Goal: Task Accomplishment & Management: Use online tool/utility

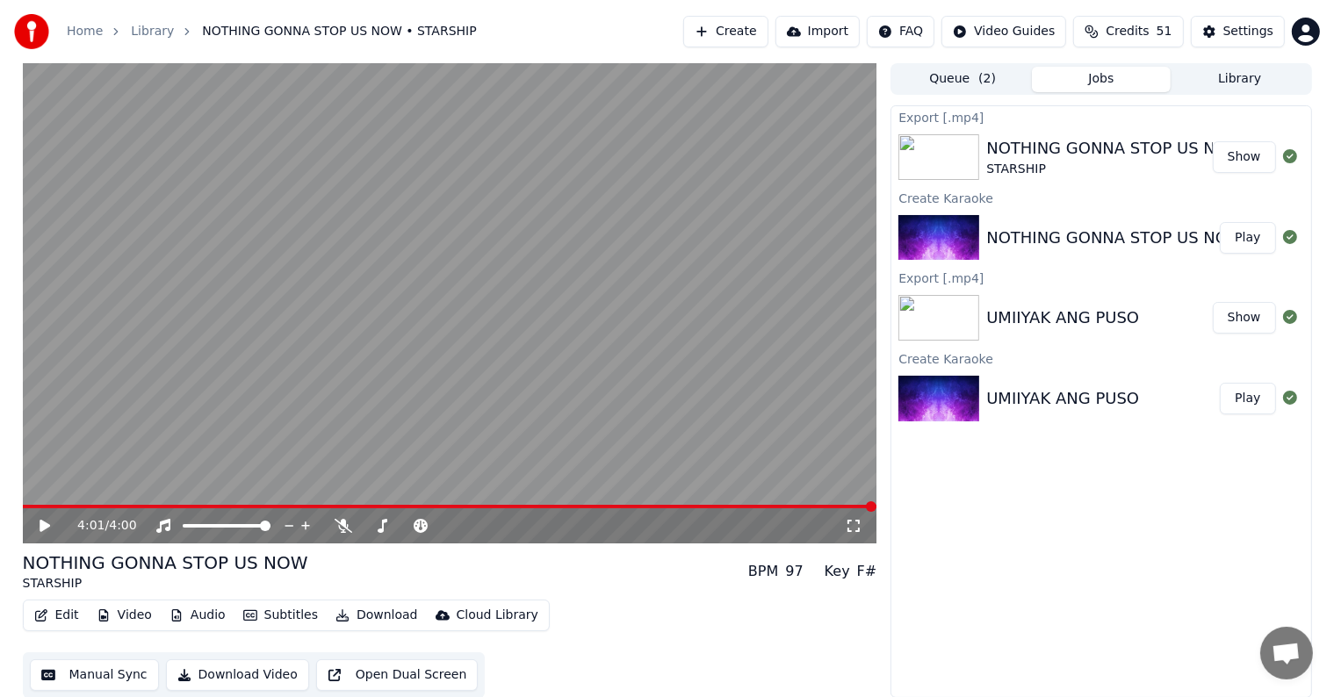
click at [764, 32] on button "Create" at bounding box center [725, 32] width 85 height 32
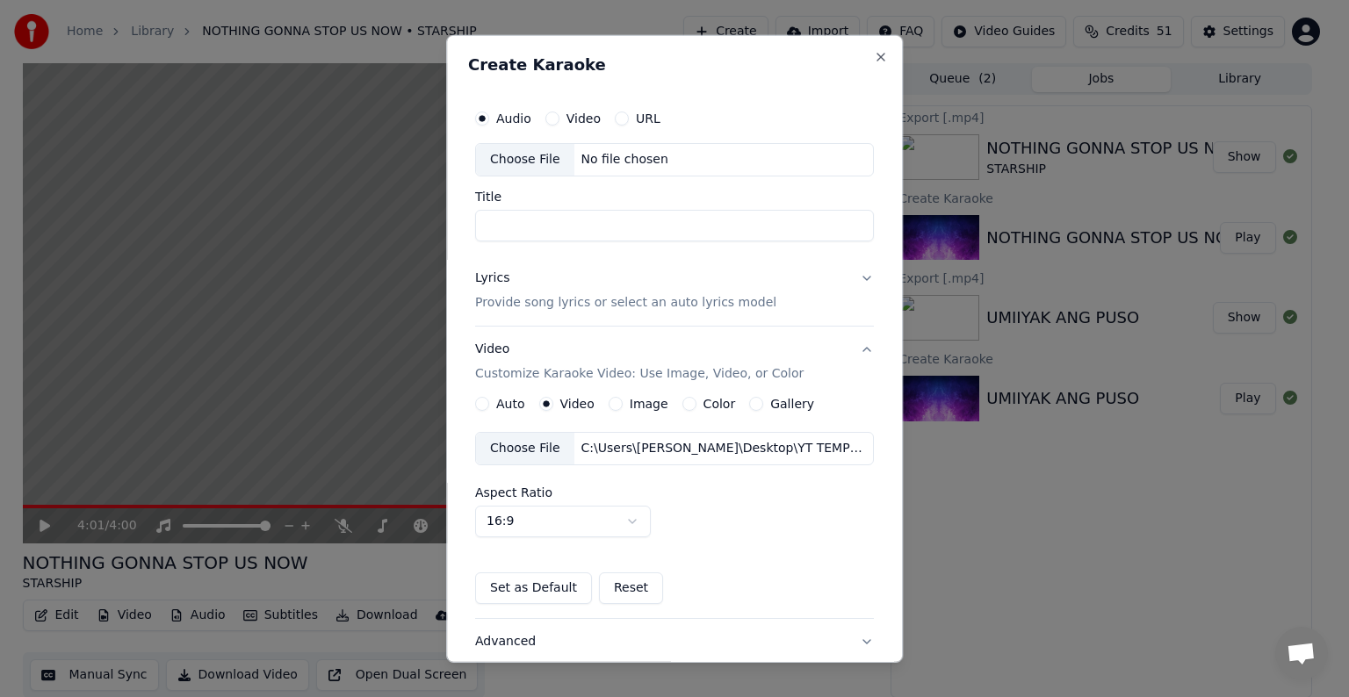
click at [522, 152] on div "Choose File" at bounding box center [525, 160] width 98 height 32
type input "**********"
click at [590, 303] on p "Provide song lyrics or select an auto lyrics model" at bounding box center [625, 303] width 301 height 18
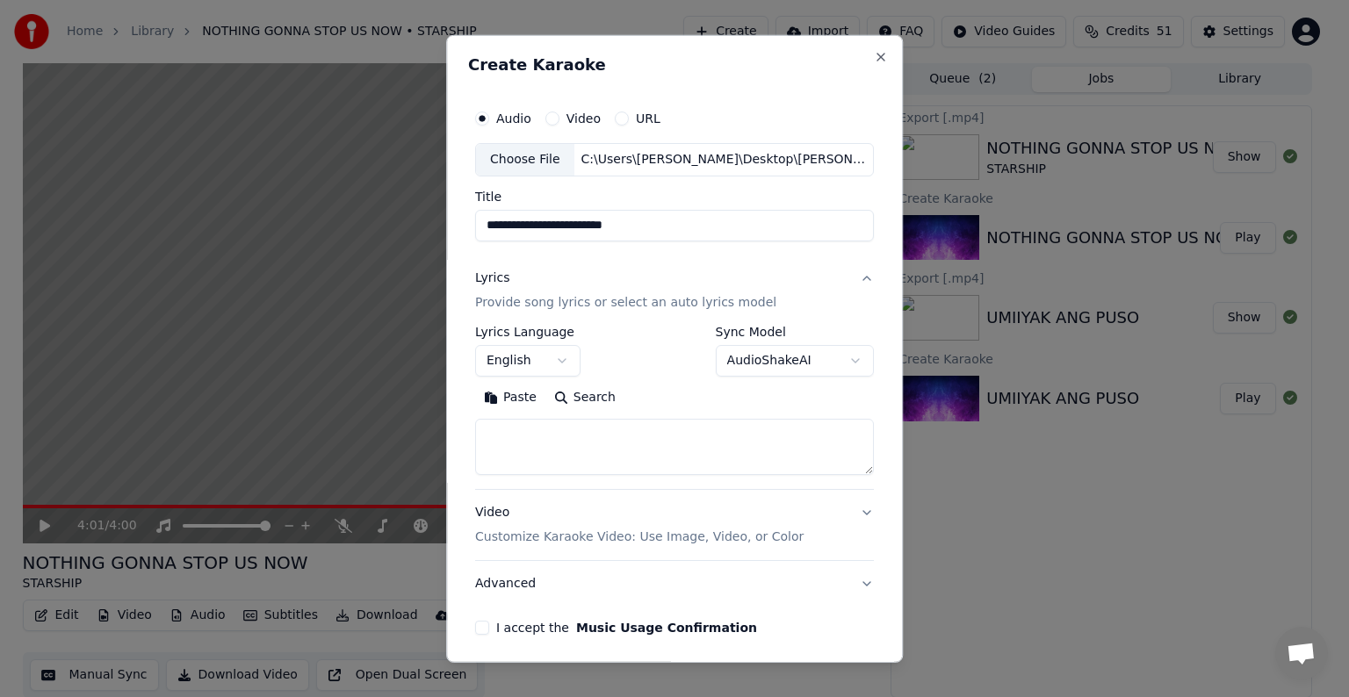
click at [521, 447] on textarea at bounding box center [674, 447] width 399 height 56
paste textarea "**********"
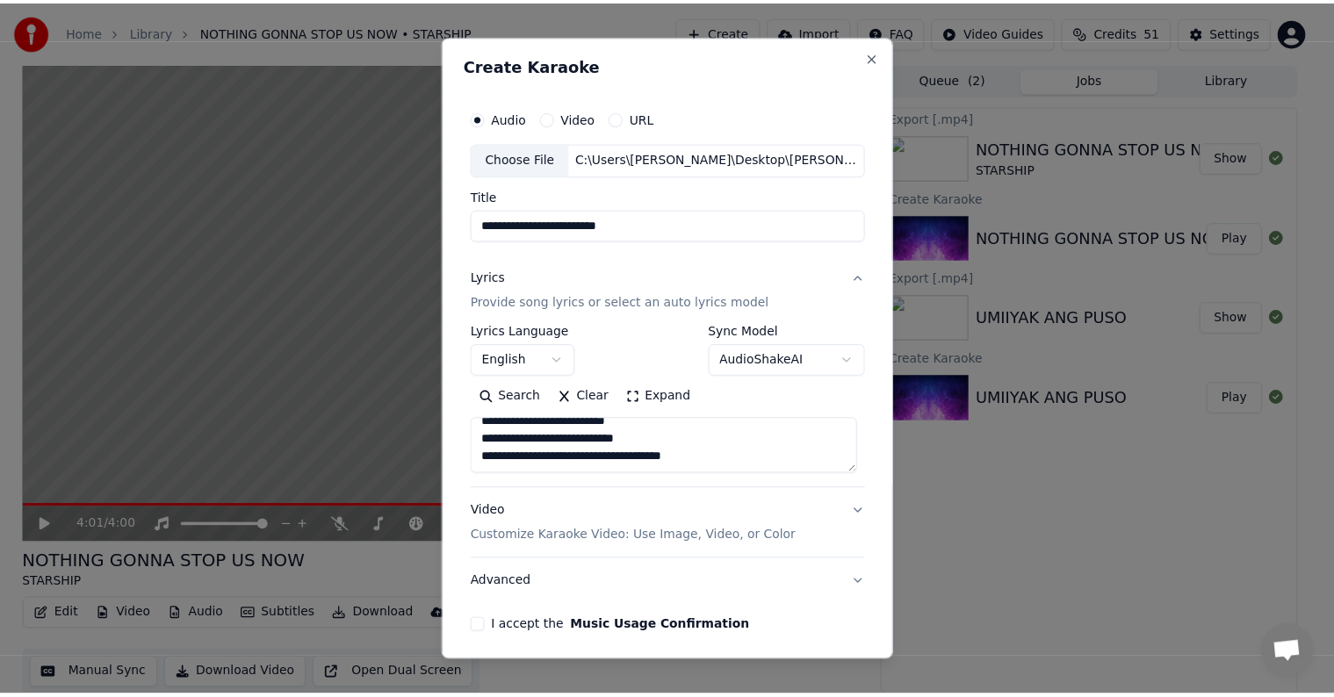
scroll to position [503, 0]
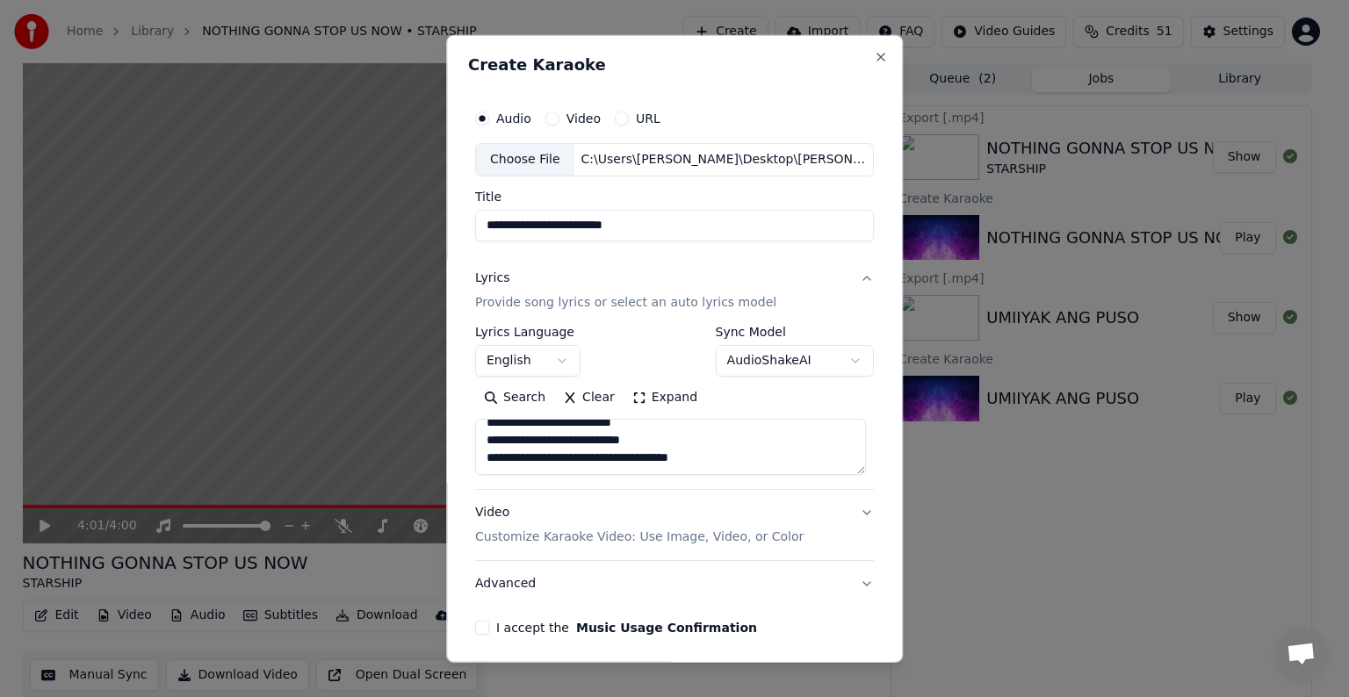
type textarea "**********"
click at [578, 534] on p "Customize Karaoke Video: Use Image, Video, or Color" at bounding box center [639, 538] width 328 height 18
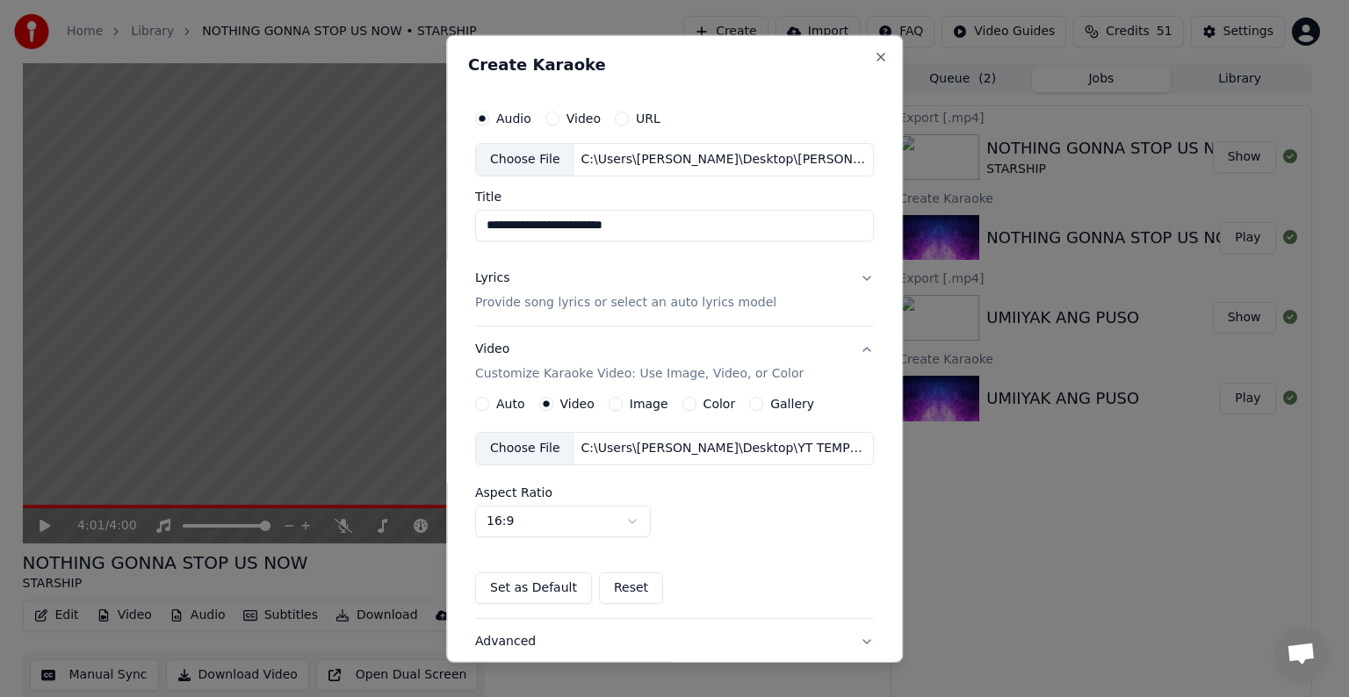
click at [522, 450] on div "Choose File" at bounding box center [525, 449] width 98 height 32
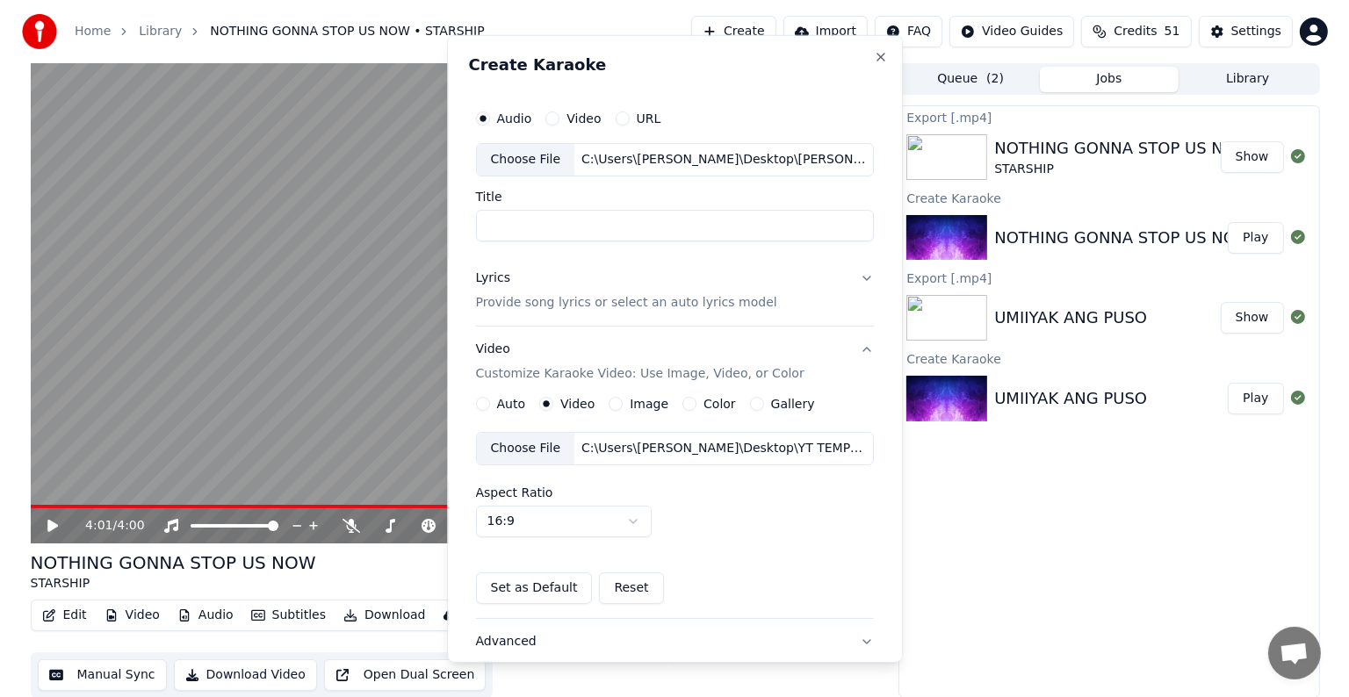
scroll to position [124, 0]
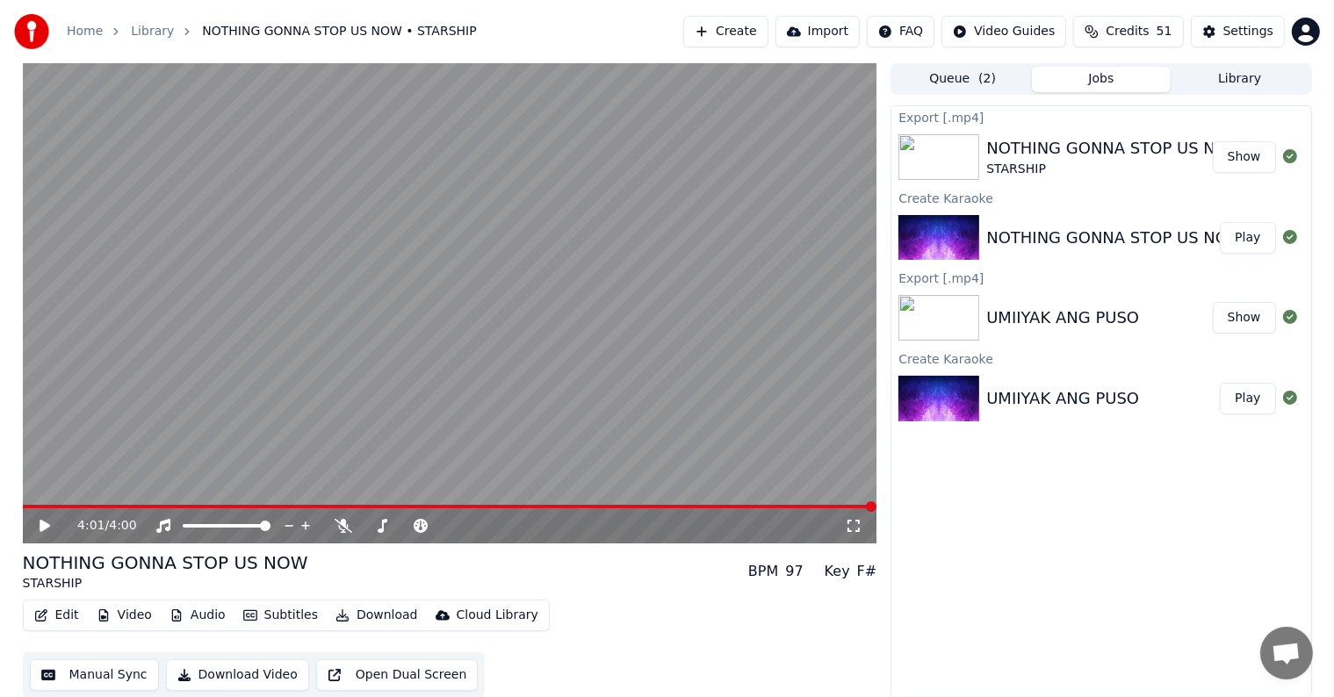
click at [756, 29] on button "Create" at bounding box center [725, 32] width 85 height 32
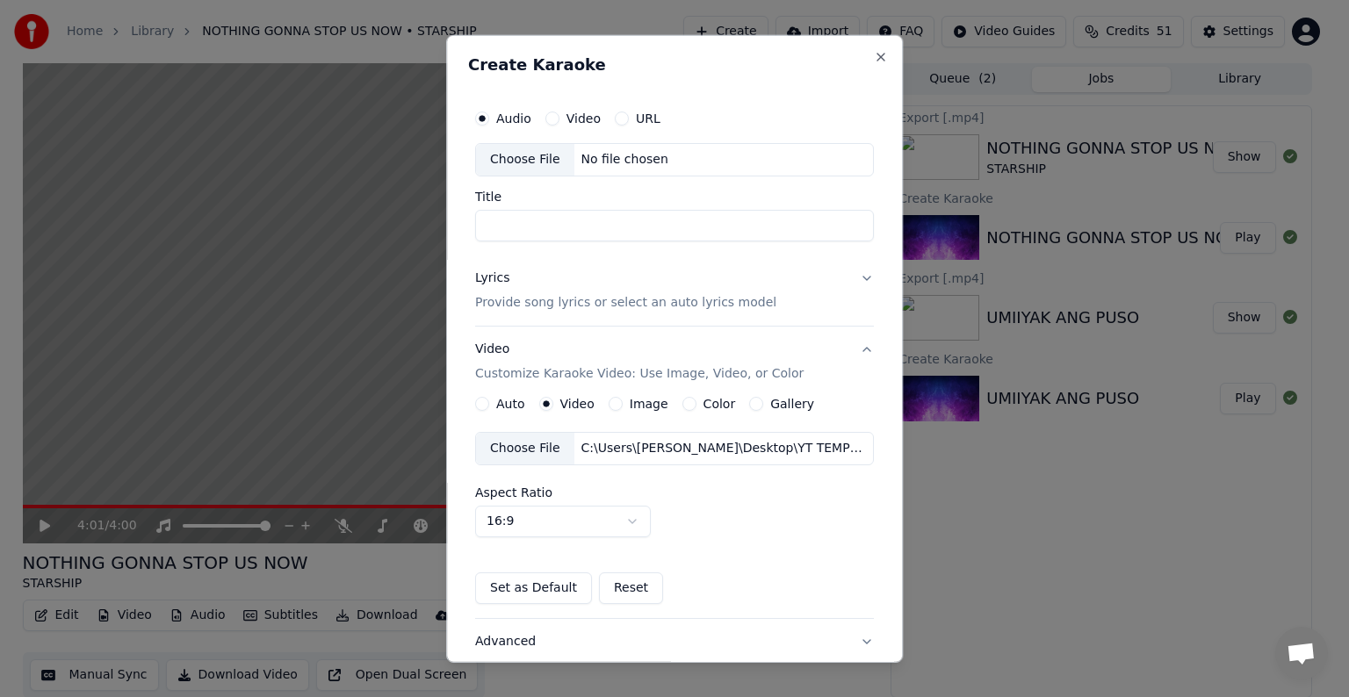
click at [516, 158] on div "Choose File" at bounding box center [525, 160] width 98 height 32
type input "**********"
click at [572, 302] on p "Provide song lyrics or select an auto lyrics model" at bounding box center [625, 303] width 301 height 18
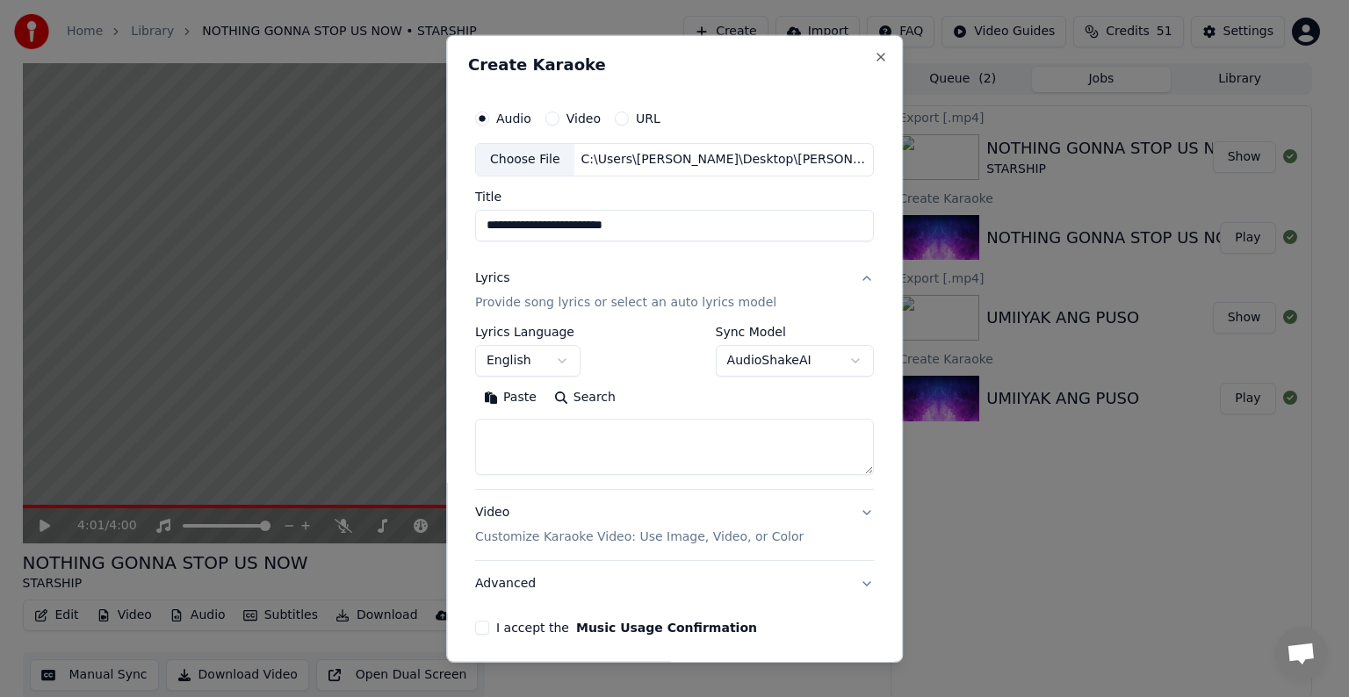
click at [530, 446] on textarea at bounding box center [674, 447] width 399 height 56
paste textarea "**********"
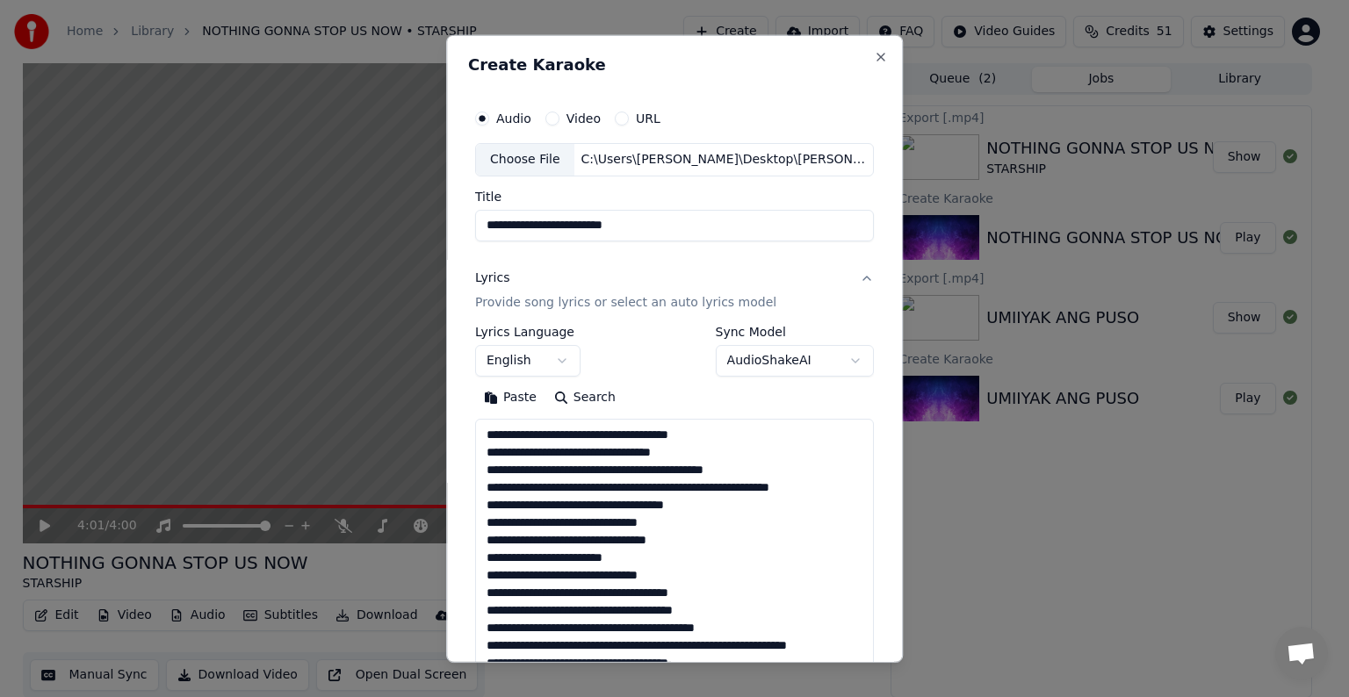
scroll to position [495, 0]
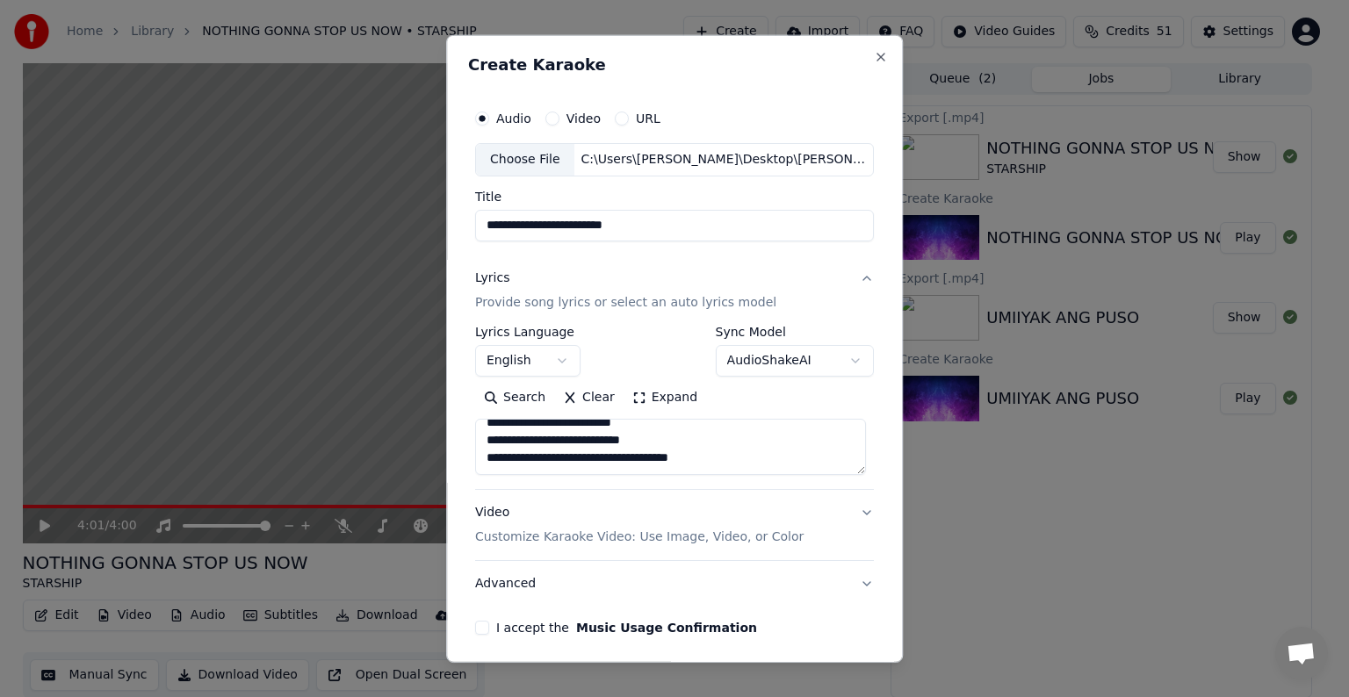
type textarea "**********"
click at [544, 537] on p "Customize Karaoke Video: Use Image, Video, or Color" at bounding box center [639, 538] width 328 height 18
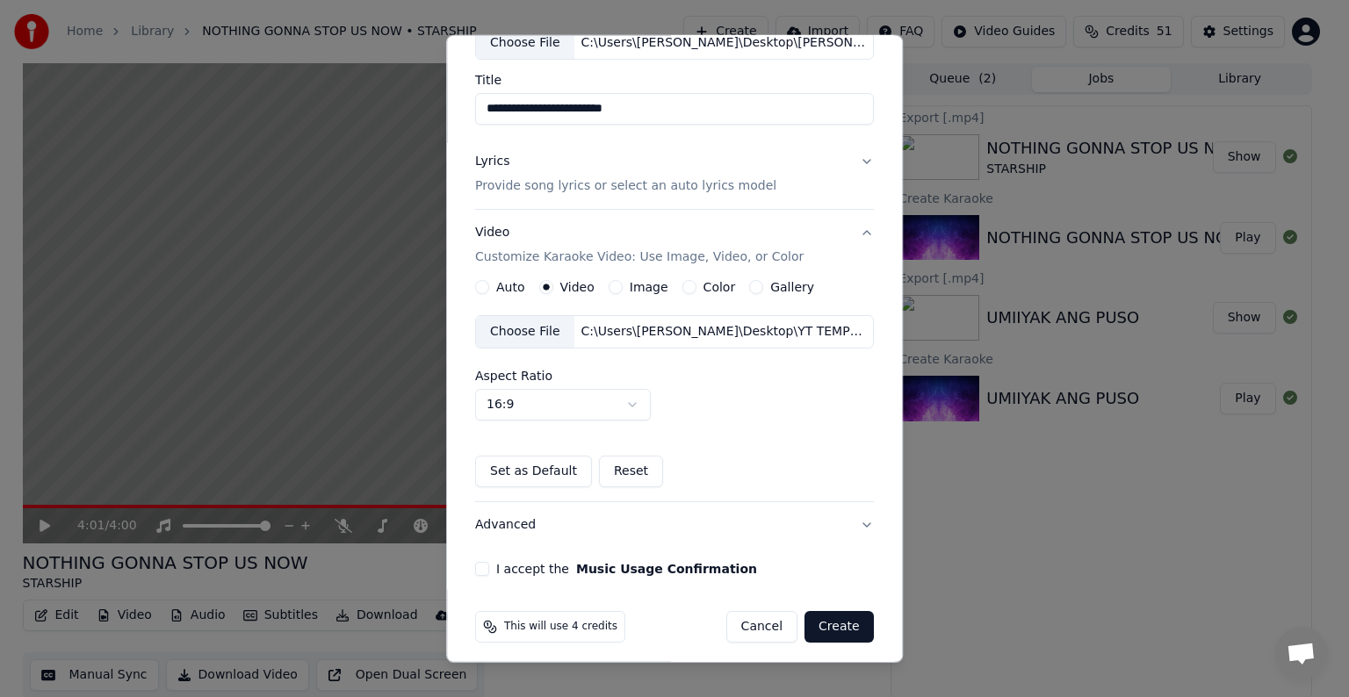
scroll to position [124, 0]
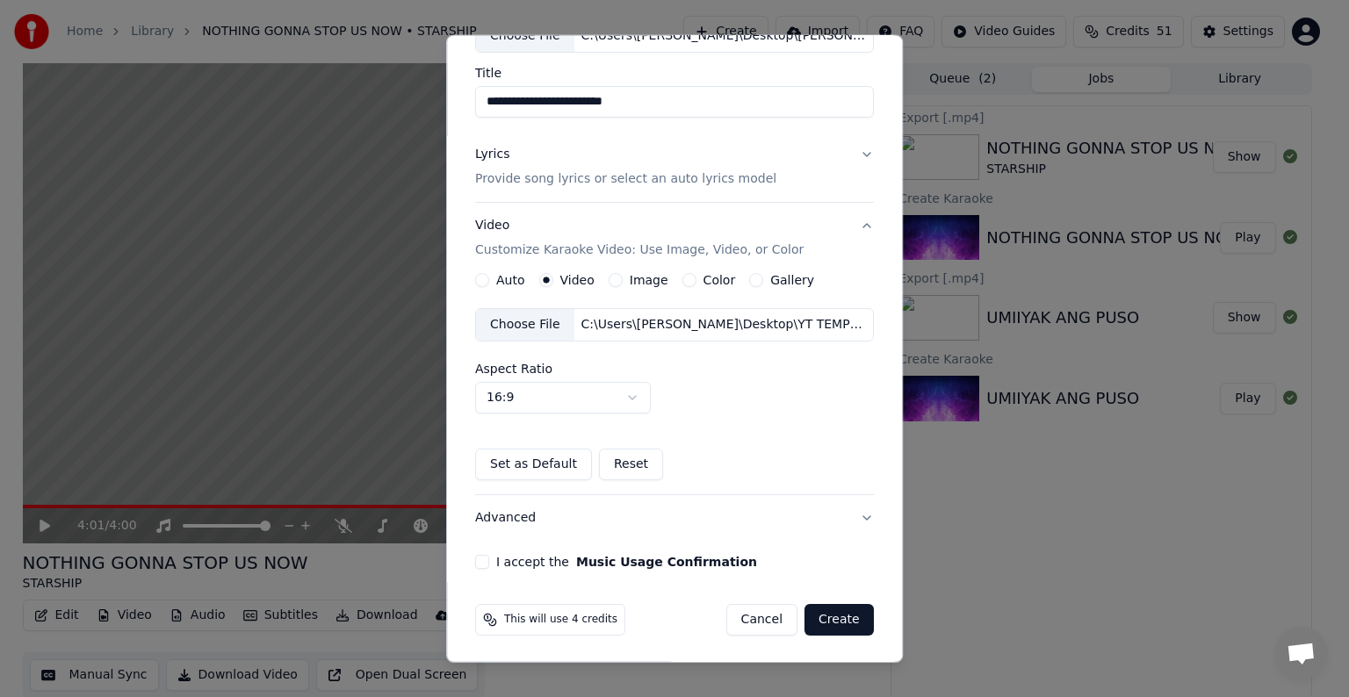
click at [479, 563] on button "I accept the Music Usage Confirmation" at bounding box center [482, 562] width 14 height 14
click at [825, 616] on button "Create" at bounding box center [838, 620] width 69 height 32
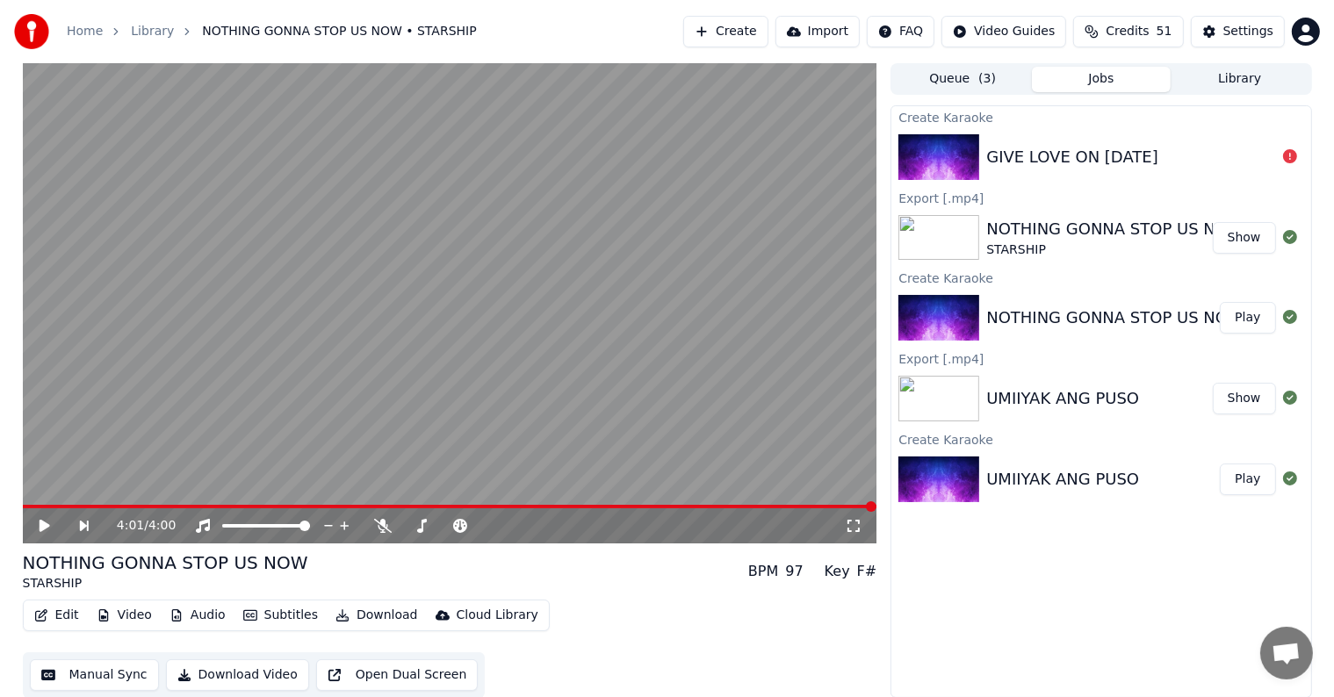
click at [1086, 156] on div "GIVE LOVE ON [DATE]" at bounding box center [1072, 157] width 172 height 25
click at [753, 31] on button "Create" at bounding box center [725, 32] width 85 height 32
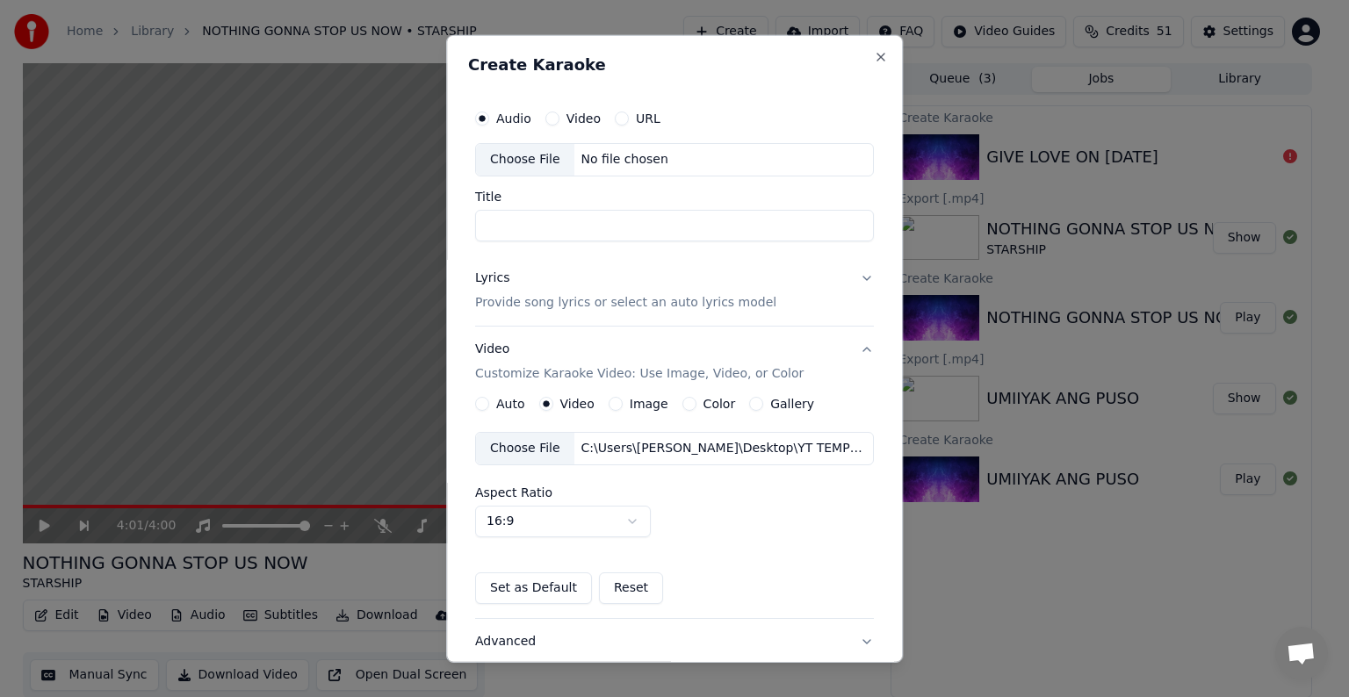
click at [508, 153] on div "Choose File" at bounding box center [525, 160] width 98 height 32
type input "**********"
click at [555, 302] on p "Provide song lyrics or select an auto lyrics model" at bounding box center [625, 303] width 301 height 18
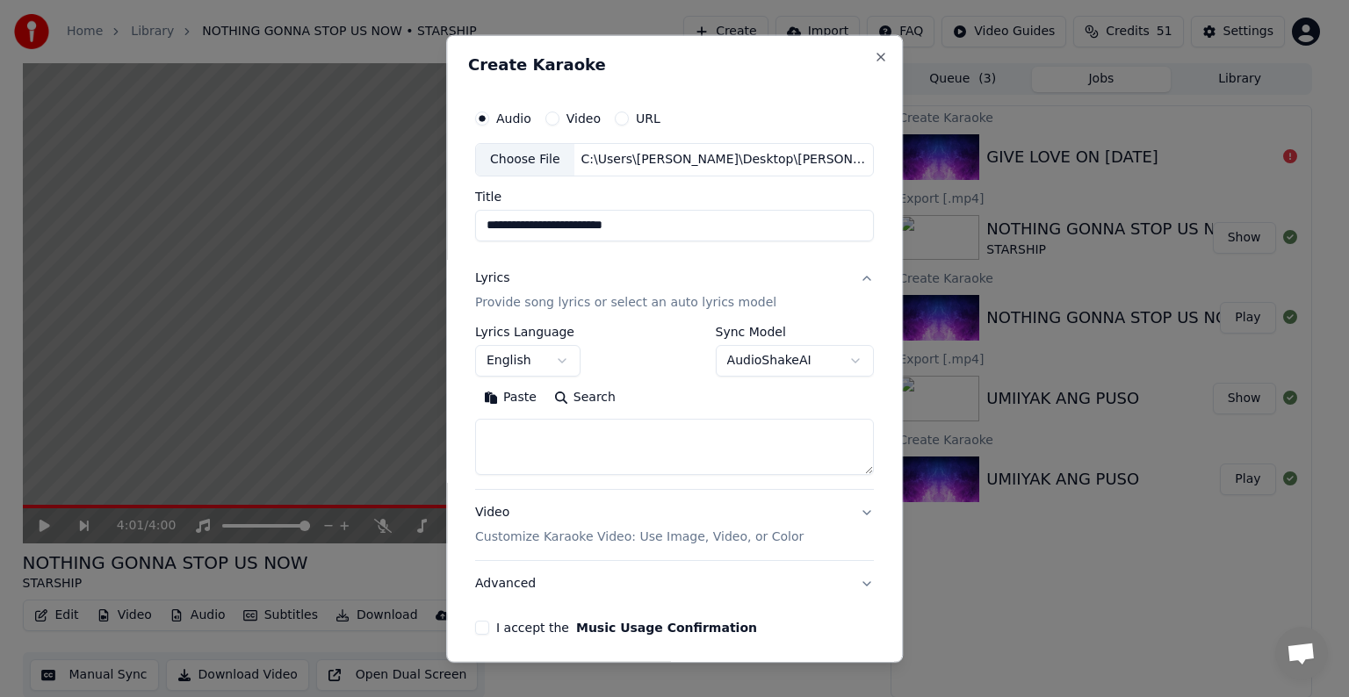
click at [513, 442] on textarea at bounding box center [674, 447] width 399 height 56
paste textarea "**********"
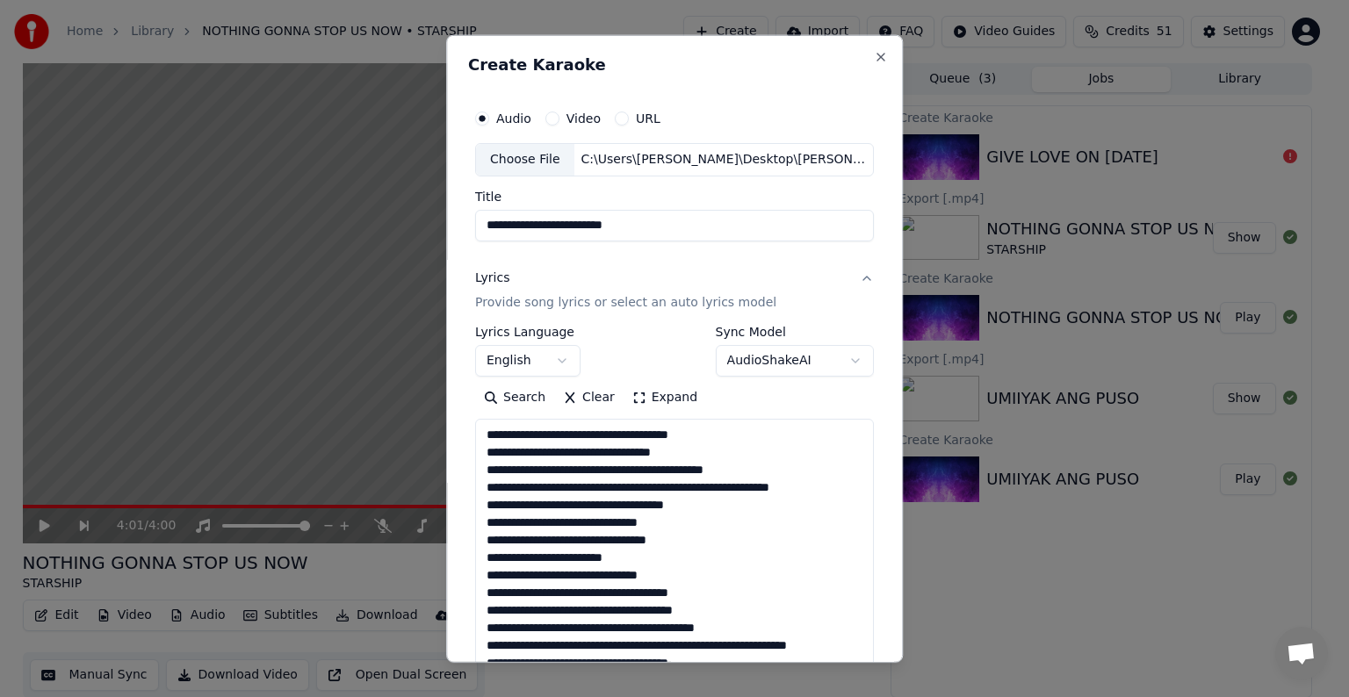
scroll to position [495, 0]
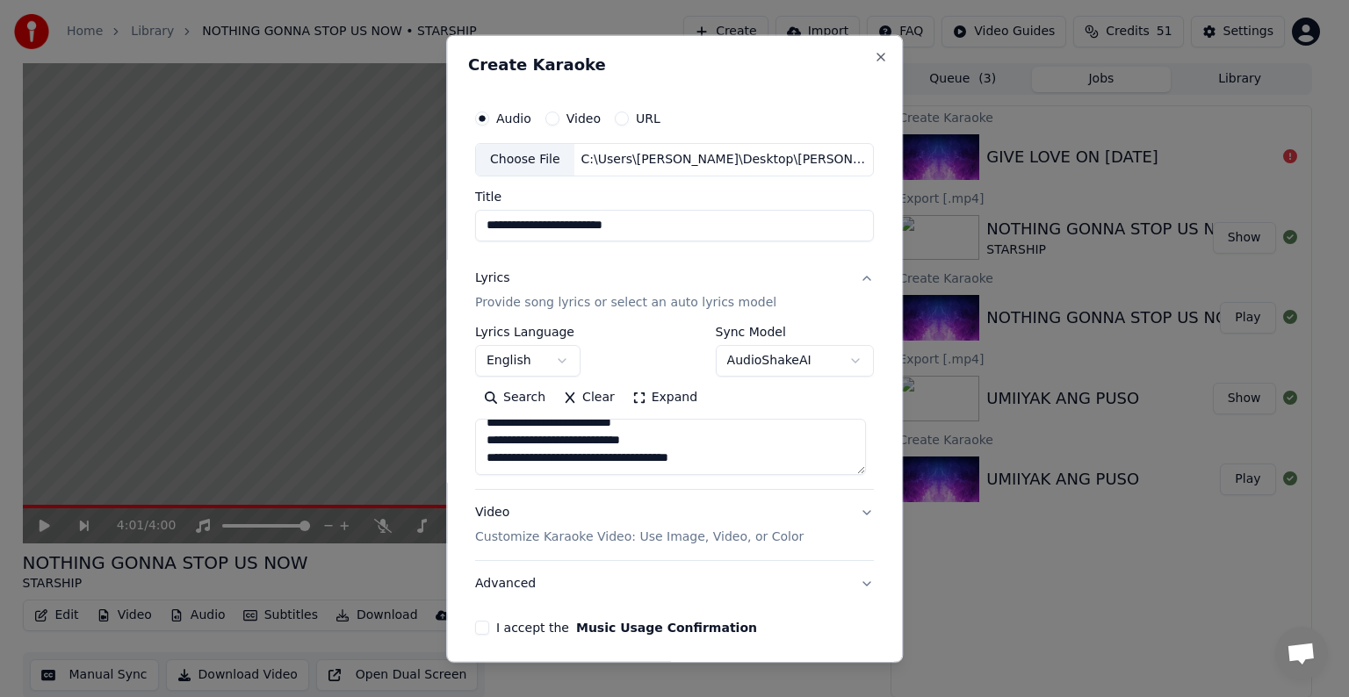
type textarea "**********"
click at [583, 537] on p "Customize Karaoke Video: Use Image, Video, or Color" at bounding box center [639, 538] width 328 height 18
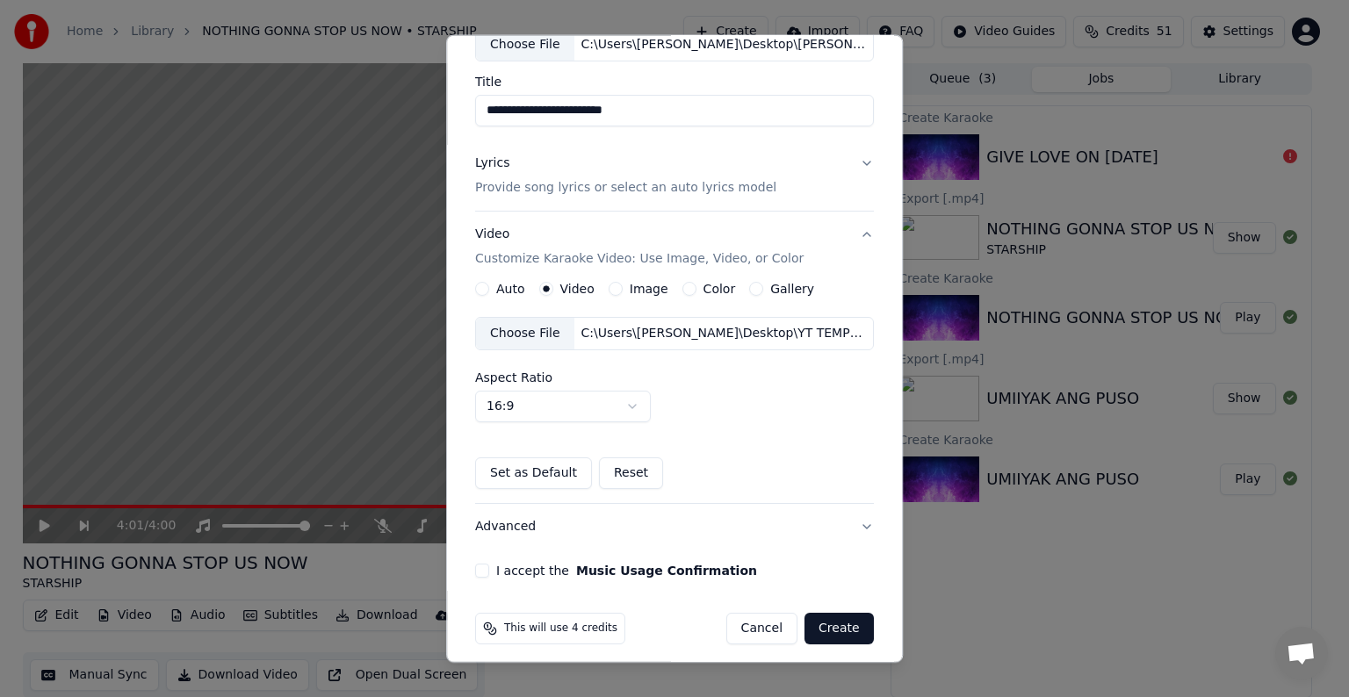
scroll to position [124, 0]
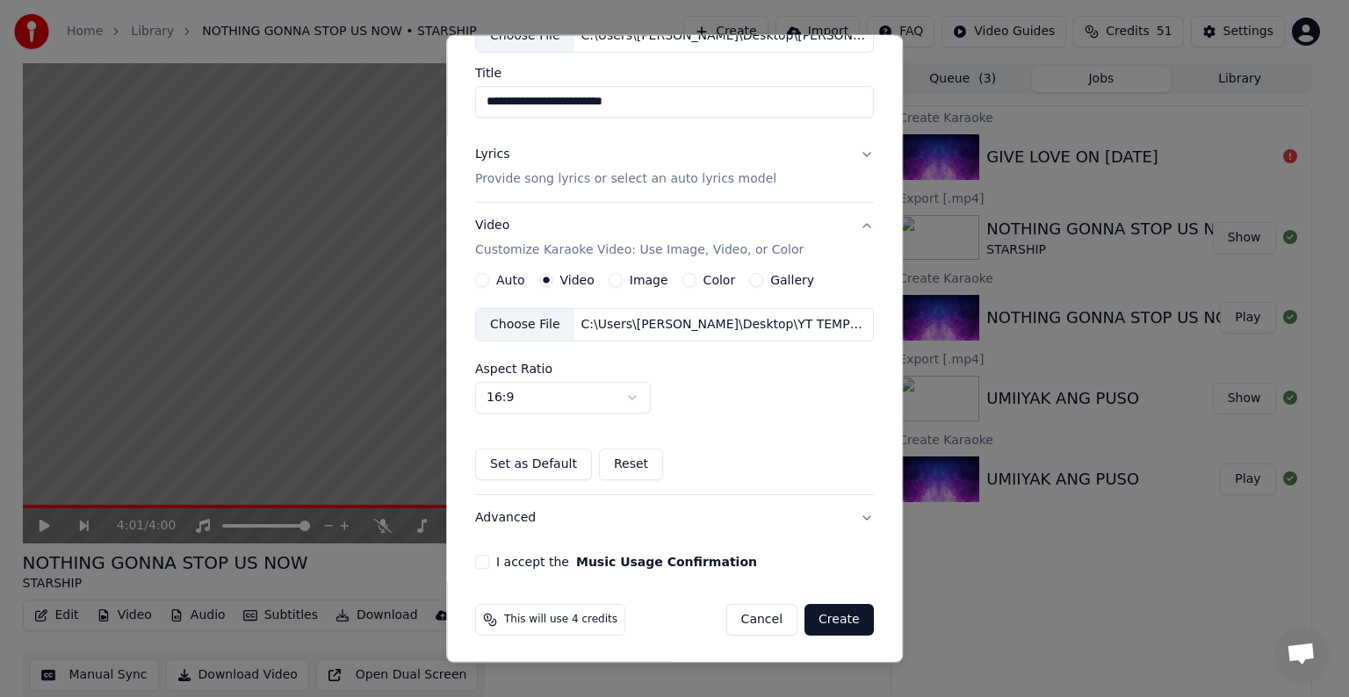
click at [479, 563] on button "I accept the Music Usage Confirmation" at bounding box center [482, 562] width 14 height 14
click at [825, 616] on button "Create" at bounding box center [838, 620] width 69 height 32
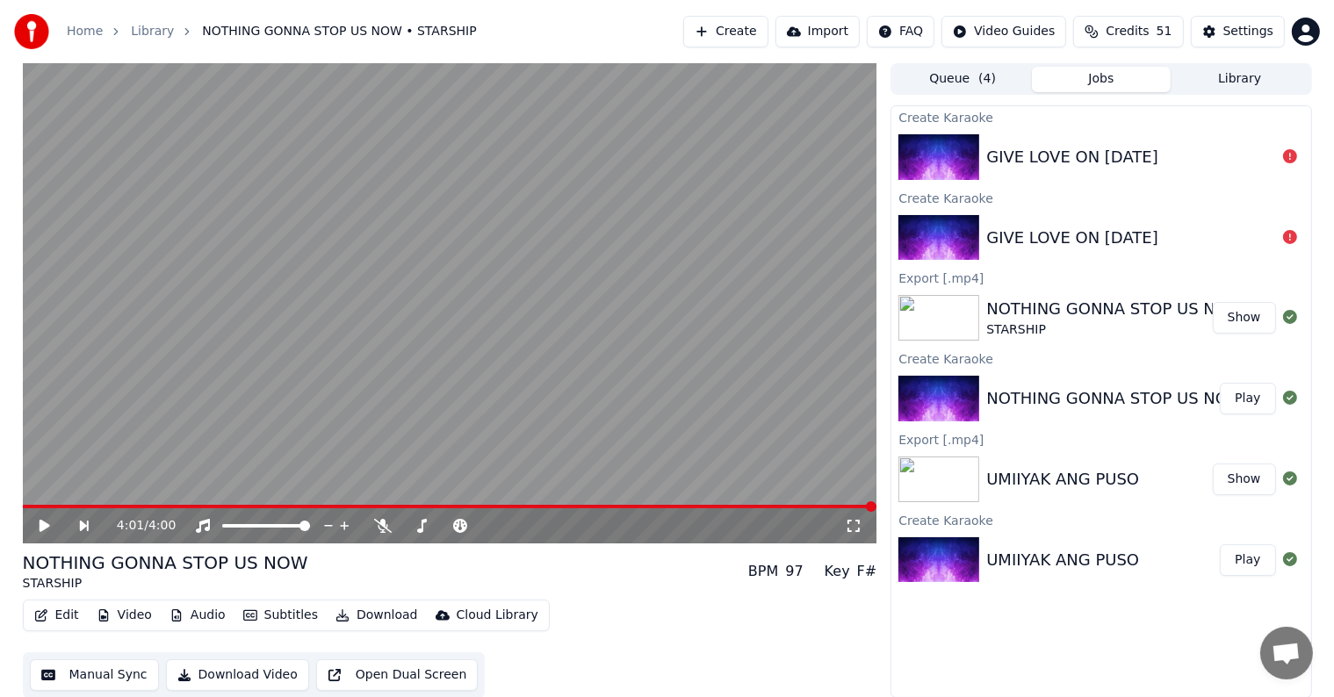
click at [1040, 157] on div "GIVE LOVE ON [DATE]" at bounding box center [1072, 157] width 172 height 25
click at [756, 30] on button "Create" at bounding box center [725, 32] width 85 height 32
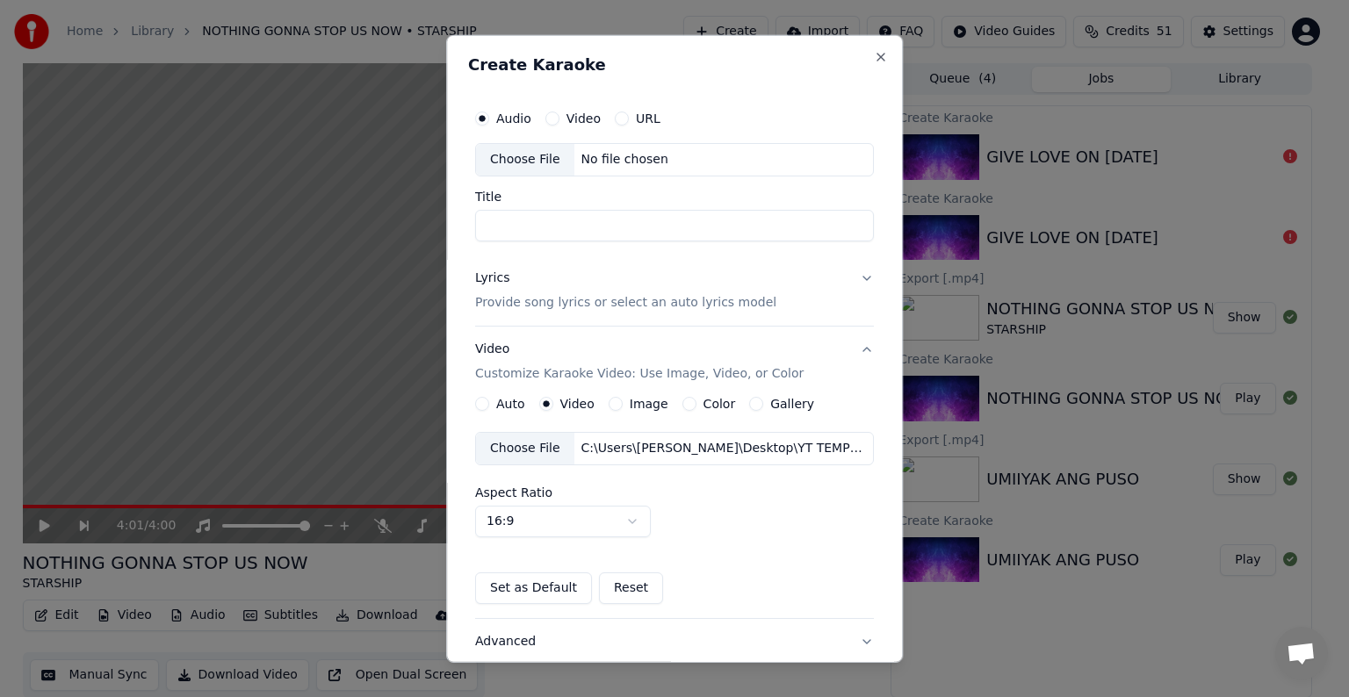
click at [511, 160] on div "Choose File" at bounding box center [525, 160] width 98 height 32
type input "**********"
click at [527, 297] on p "Provide song lyrics or select an auto lyrics model" at bounding box center [625, 303] width 301 height 18
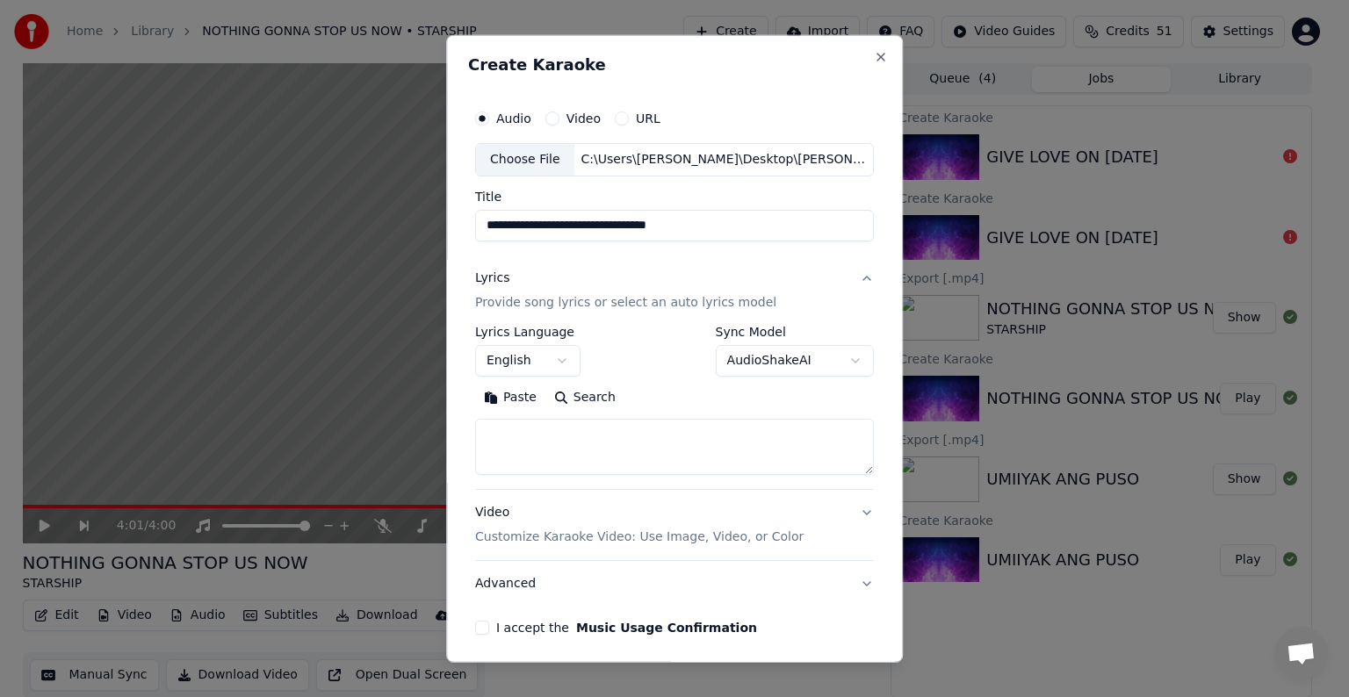
click at [499, 436] on textarea at bounding box center [674, 447] width 399 height 56
paste textarea "**********"
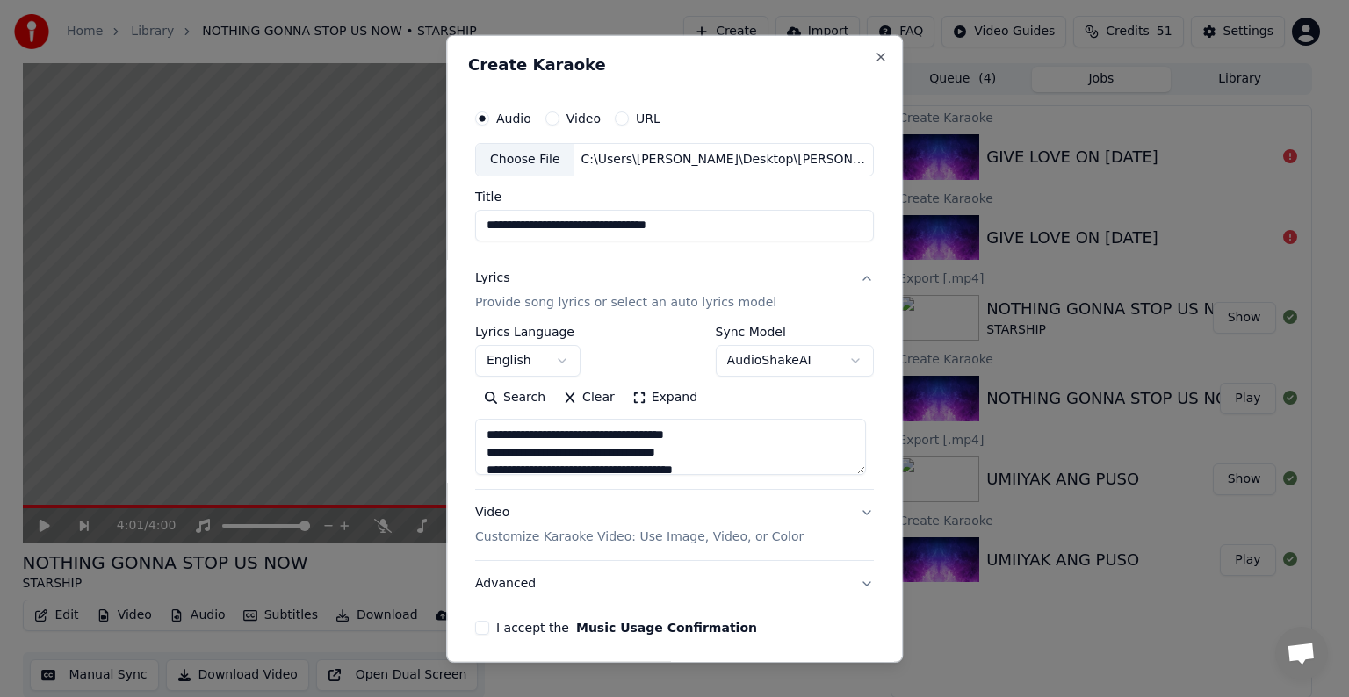
type textarea "**********"
click at [595, 537] on p "Customize Karaoke Video: Use Image, Video, or Color" at bounding box center [639, 538] width 328 height 18
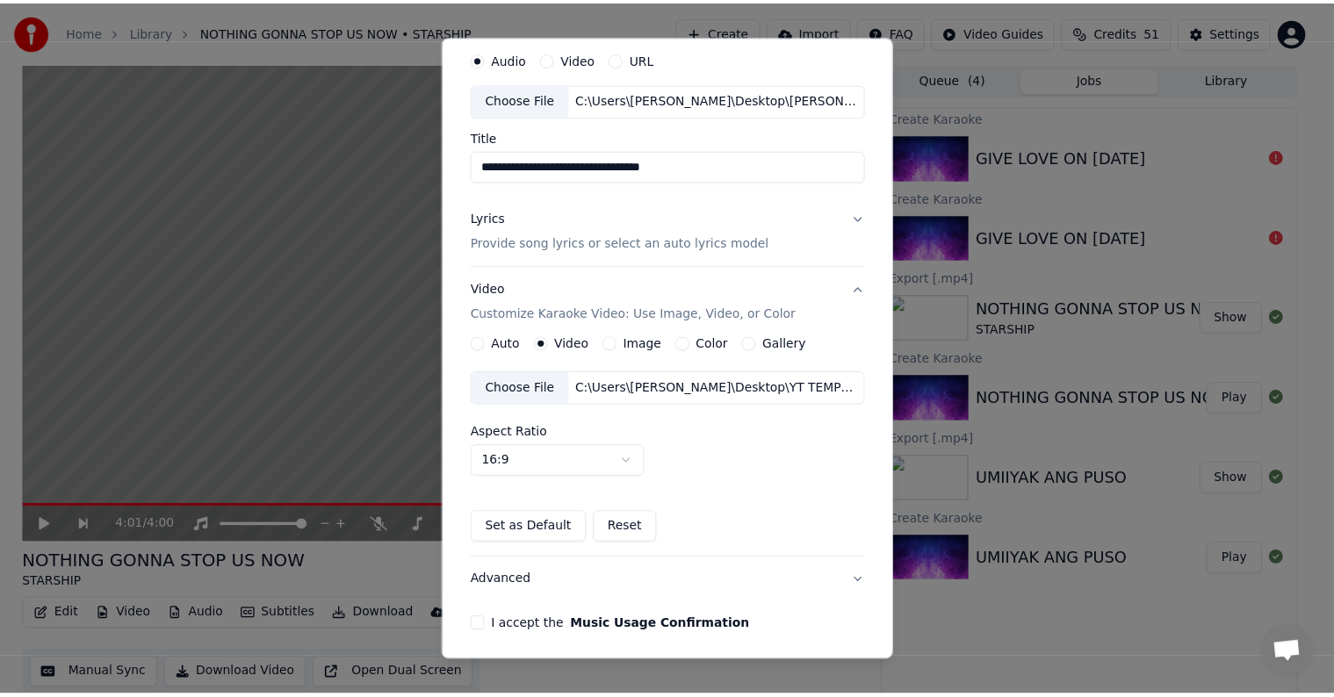
scroll to position [124, 0]
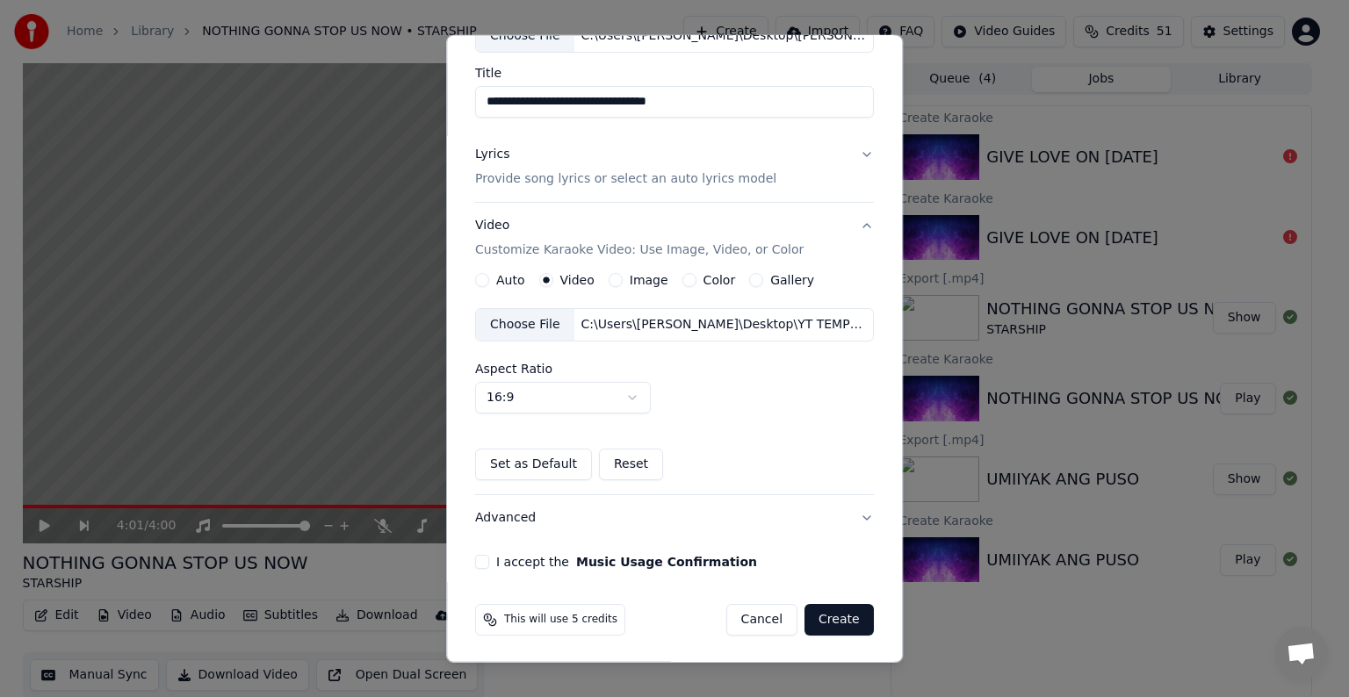
click at [479, 562] on button "I accept the Music Usage Confirmation" at bounding box center [482, 562] width 14 height 14
click at [821, 616] on button "Create" at bounding box center [838, 620] width 69 height 32
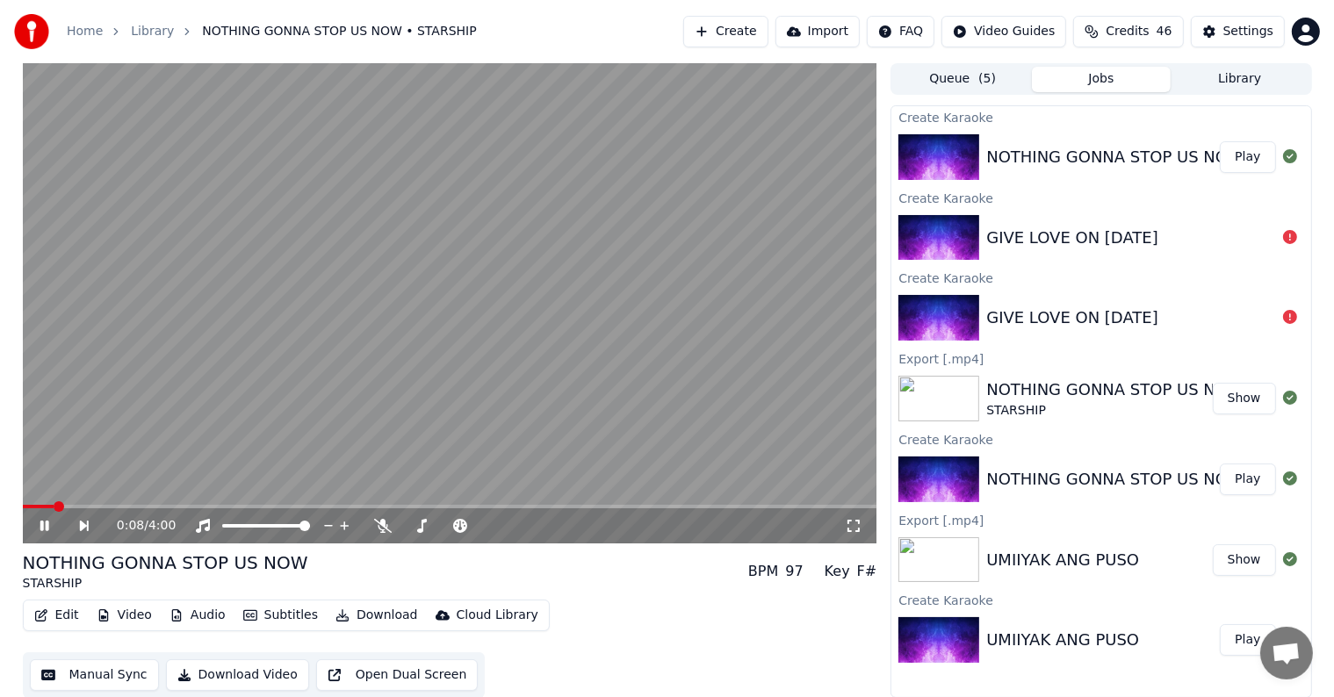
click at [46, 526] on icon at bounding box center [44, 526] width 9 height 11
click at [1097, 232] on div "GIVE LOVE ON [DATE]" at bounding box center [1072, 238] width 172 height 25
click at [1066, 159] on div "NOTHING GONNA STOP US NOW - STARSHIP" at bounding box center [1160, 157] width 349 height 25
click at [1075, 234] on div "GIVE LOVE ON [DATE]" at bounding box center [1072, 238] width 172 height 25
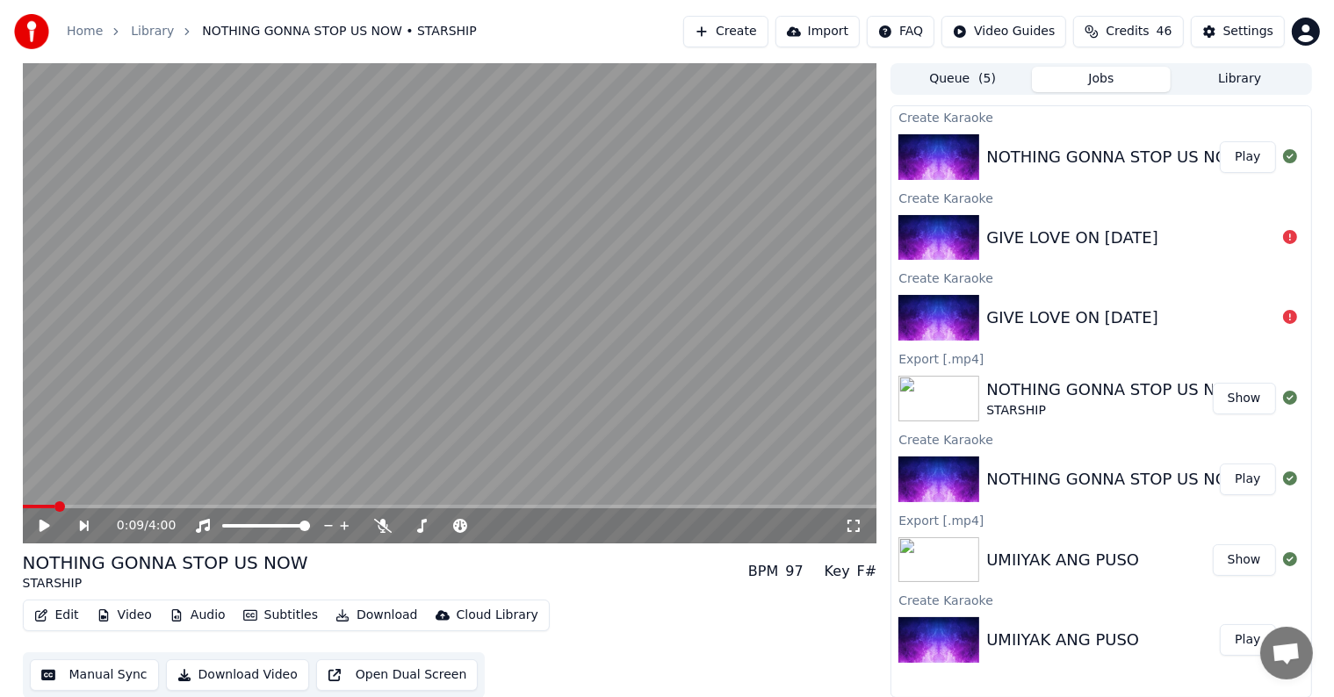
click at [1085, 316] on div "GIVE LOVE ON [DATE]" at bounding box center [1072, 318] width 172 height 25
click at [1067, 232] on div "GIVE LOVE ON [DATE]" at bounding box center [1072, 238] width 172 height 25
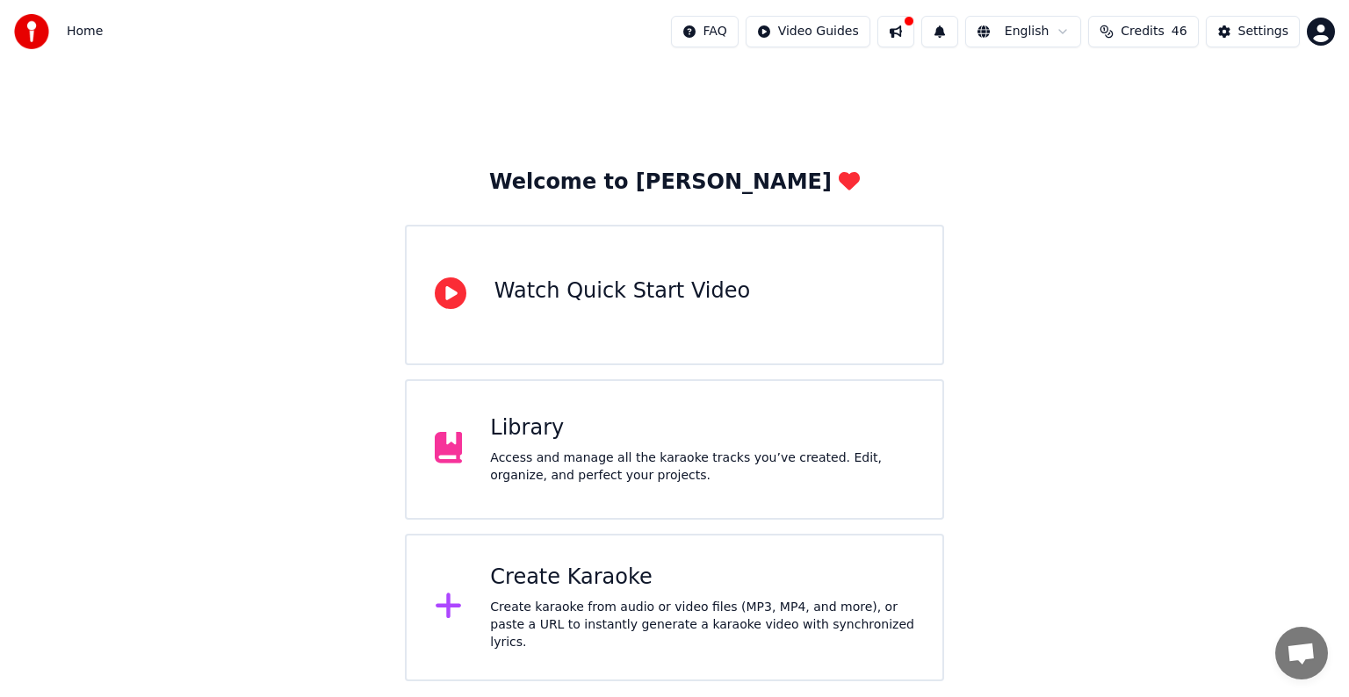
click at [502, 427] on div "Library" at bounding box center [702, 428] width 424 height 28
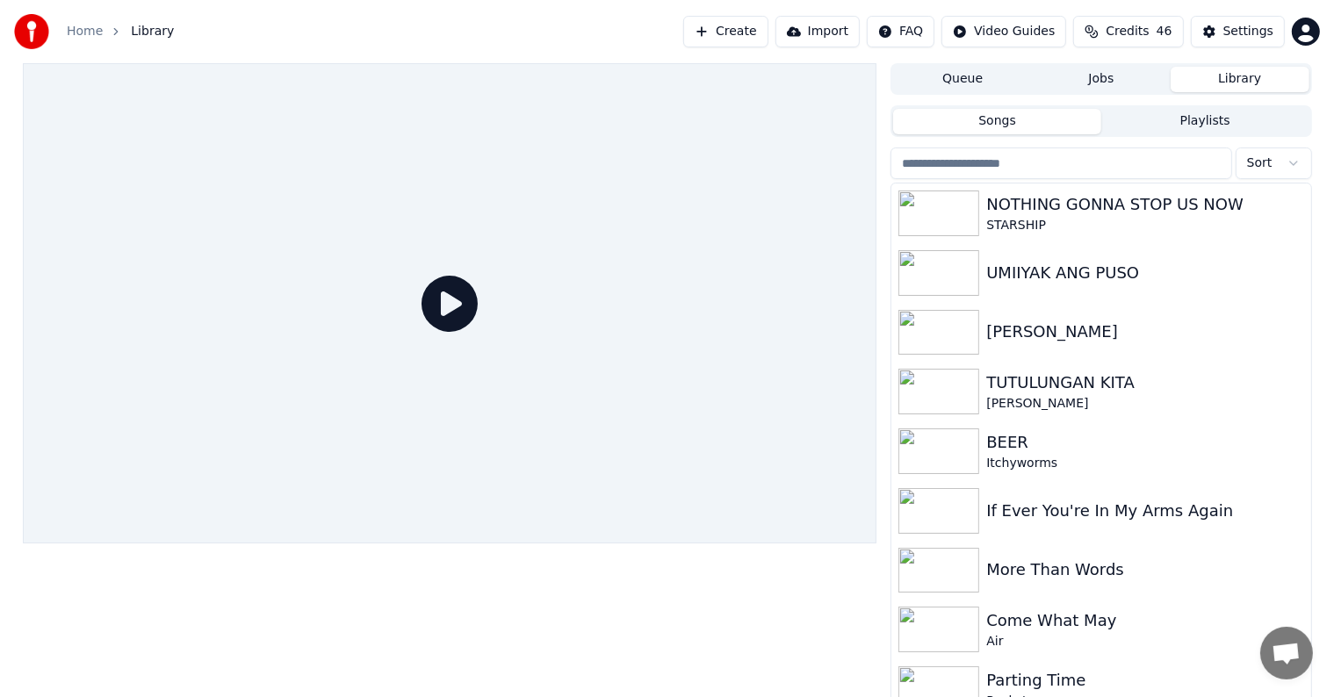
click at [751, 28] on button "Create" at bounding box center [725, 32] width 85 height 32
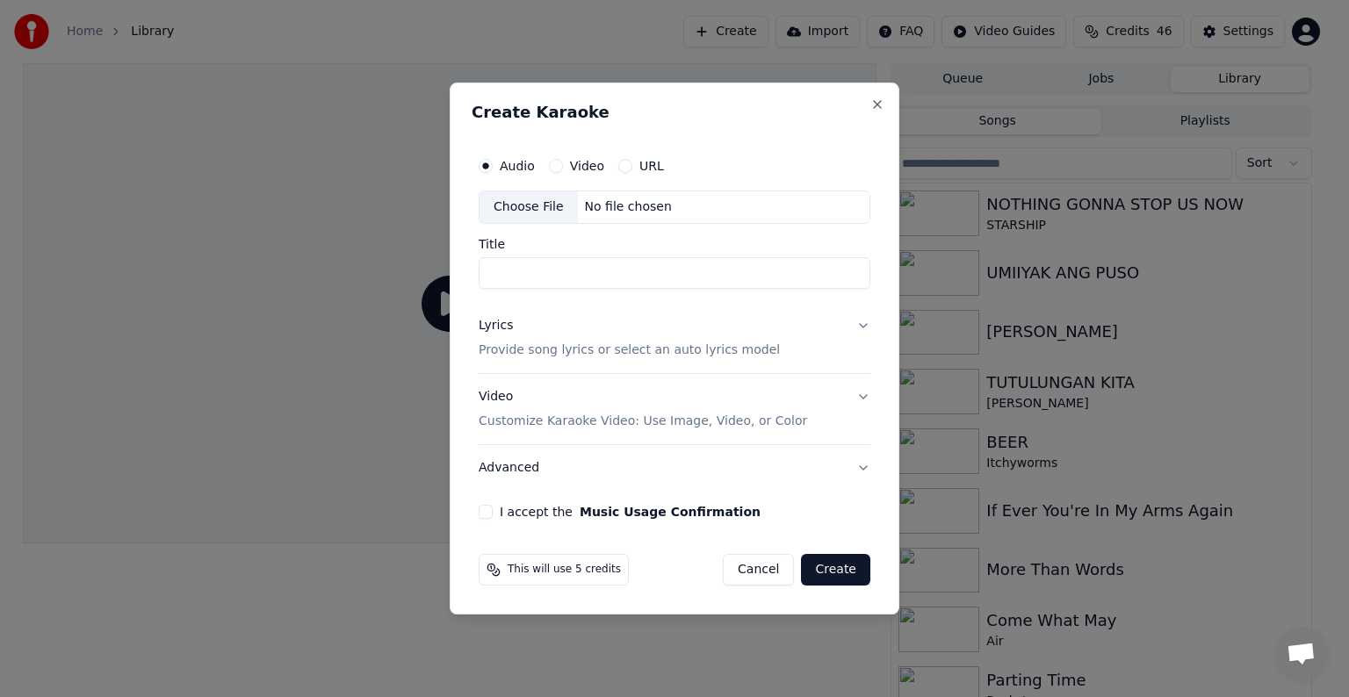
click at [530, 197] on div "Choose File" at bounding box center [528, 207] width 98 height 32
type input "**********"
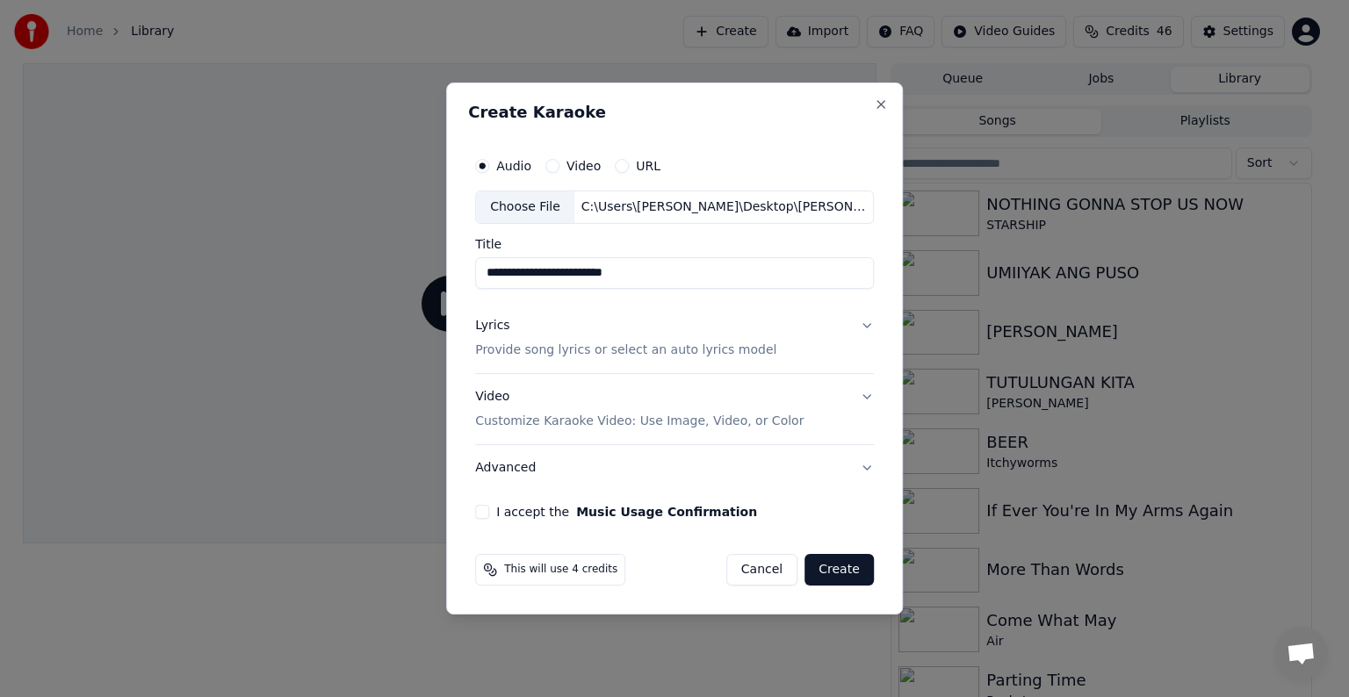
click at [540, 354] on p "Provide song lyrics or select an auto lyrics model" at bounding box center [625, 351] width 301 height 18
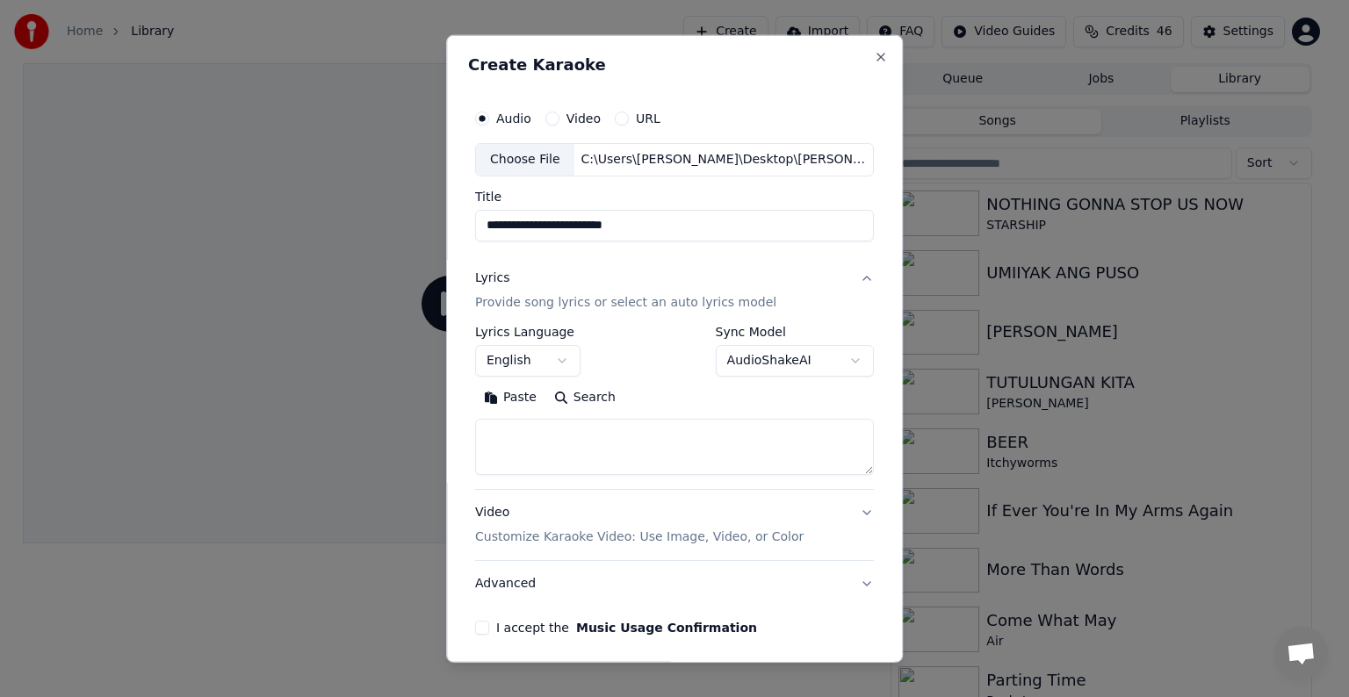
click at [513, 436] on textarea at bounding box center [674, 447] width 399 height 56
paste textarea "**********"
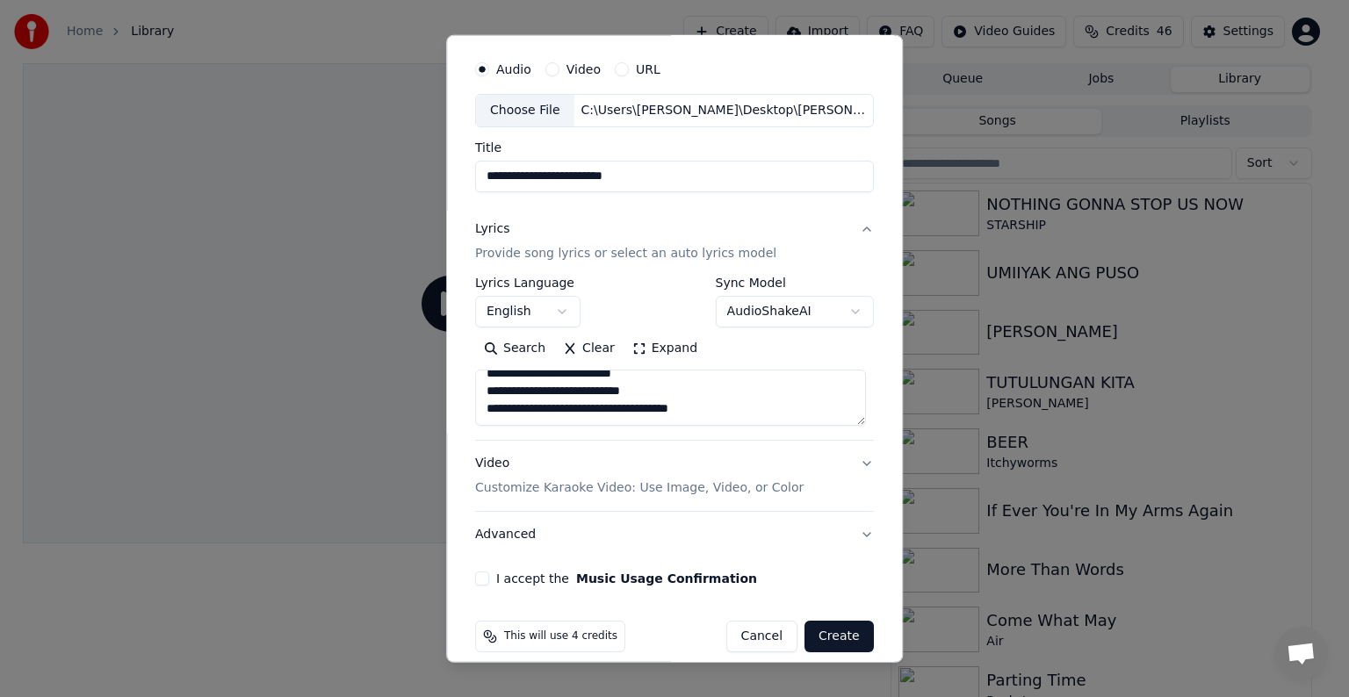
scroll to position [67, 0]
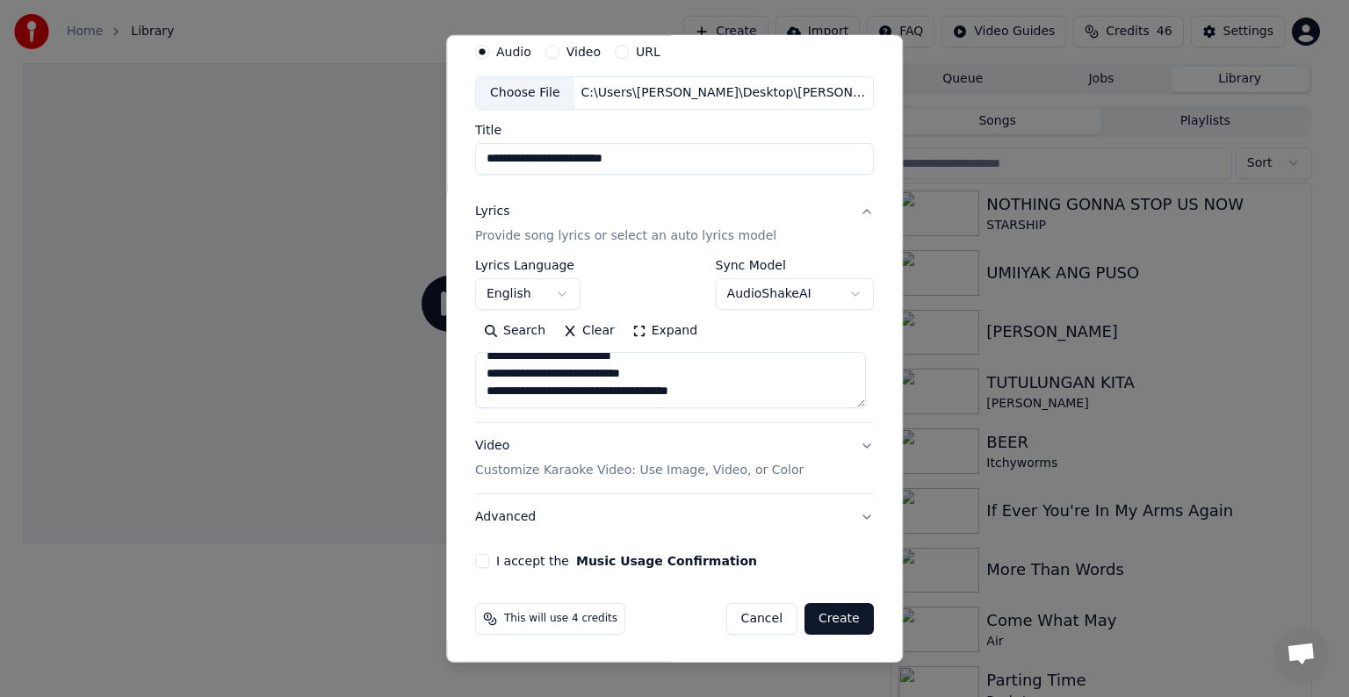
type textarea "**********"
click at [608, 466] on p "Customize Karaoke Video: Use Image, Video, or Color" at bounding box center [639, 471] width 328 height 18
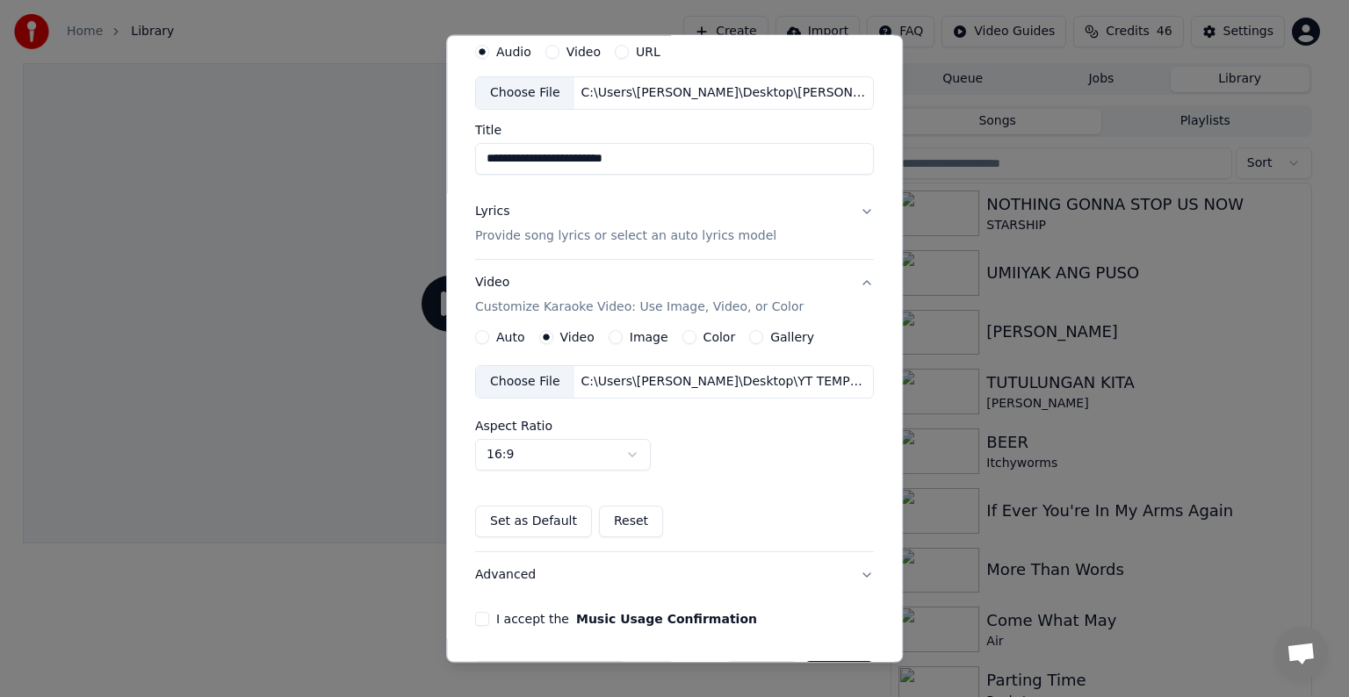
click at [480, 618] on button "I accept the Music Usage Confirmation" at bounding box center [482, 619] width 14 height 14
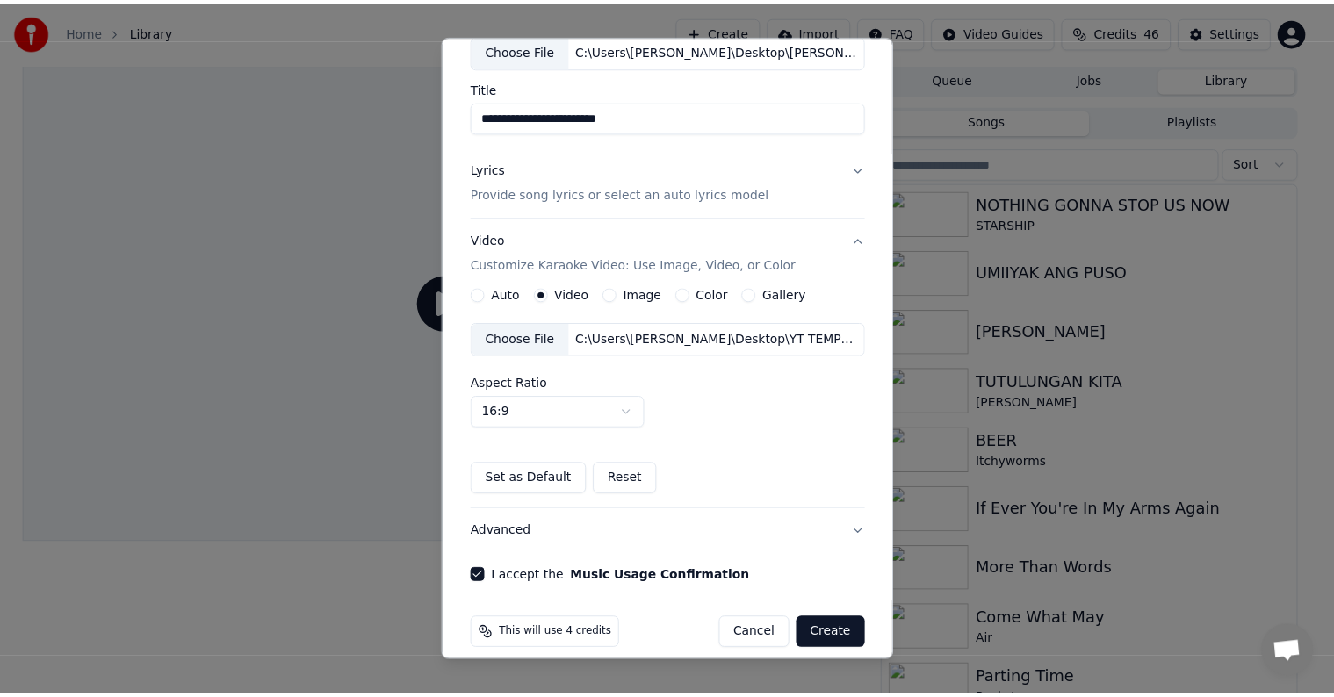
scroll to position [124, 0]
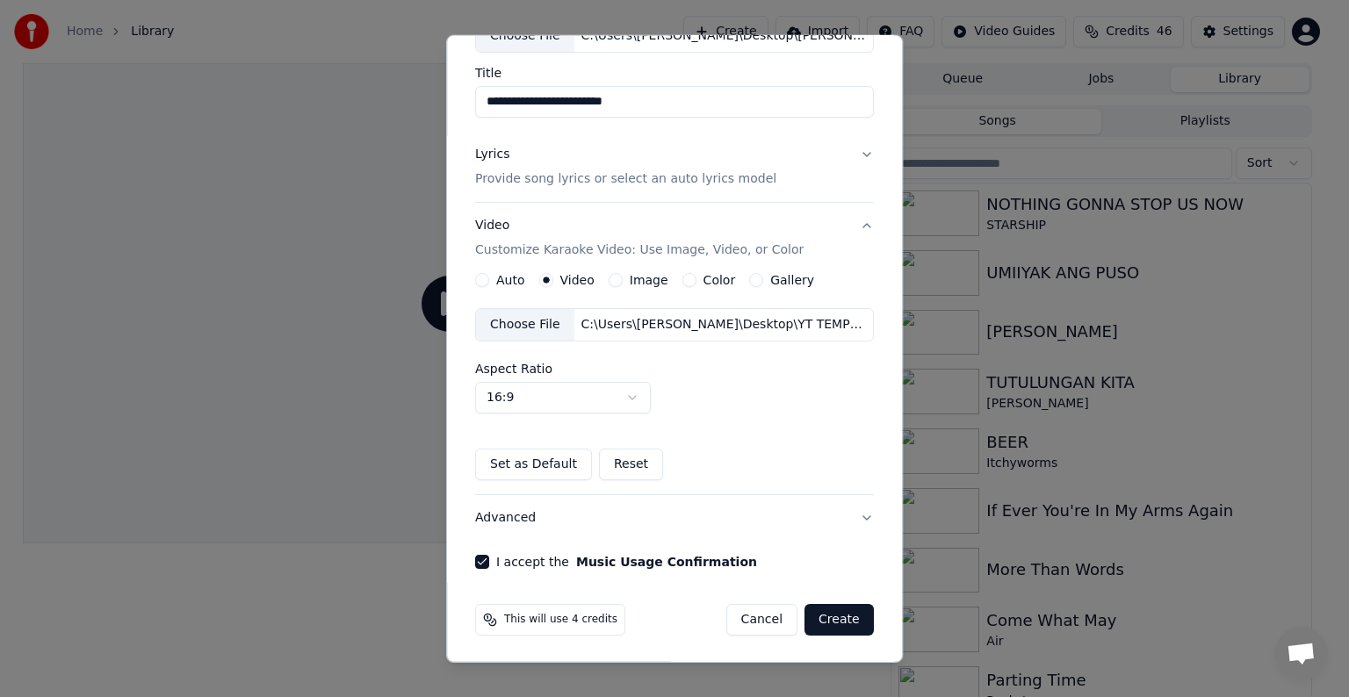
click at [836, 615] on button "Create" at bounding box center [838, 620] width 69 height 32
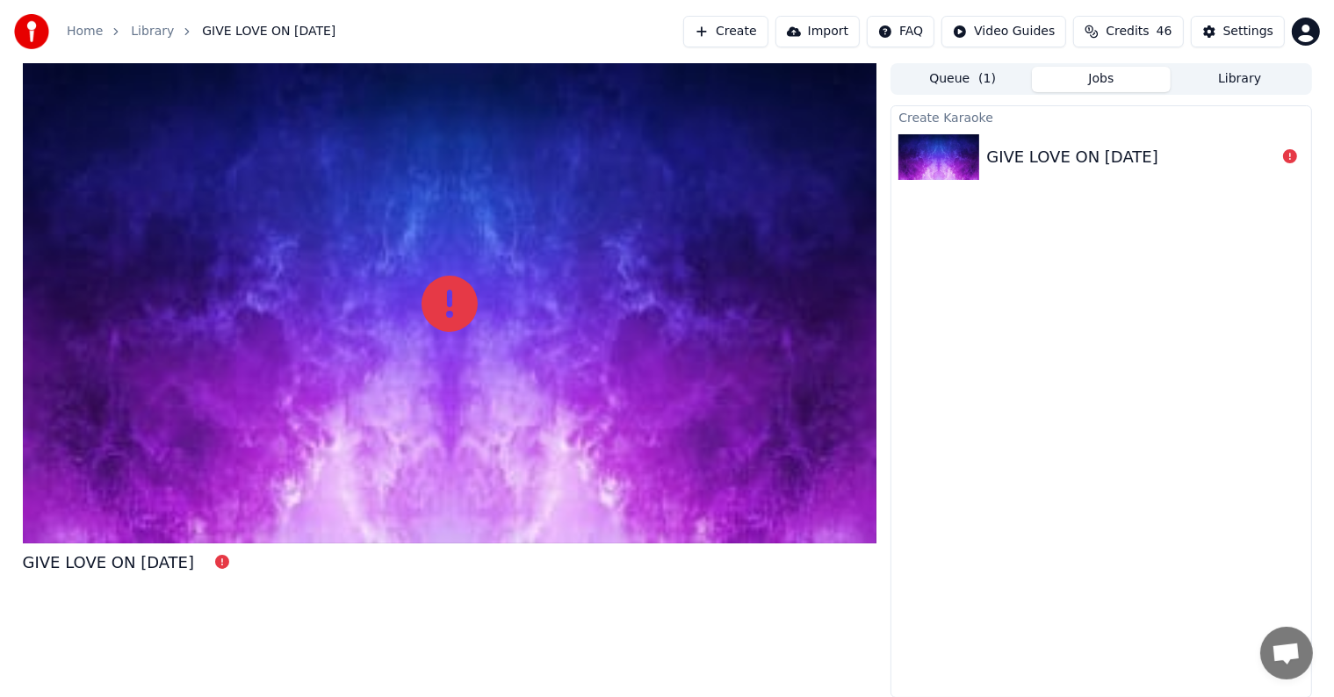
click at [1115, 146] on div "GIVE LOVE ON [DATE]" at bounding box center [1072, 157] width 172 height 25
click at [950, 146] on img at bounding box center [938, 157] width 81 height 46
click at [1087, 76] on button "Jobs" at bounding box center [1101, 79] width 139 height 25
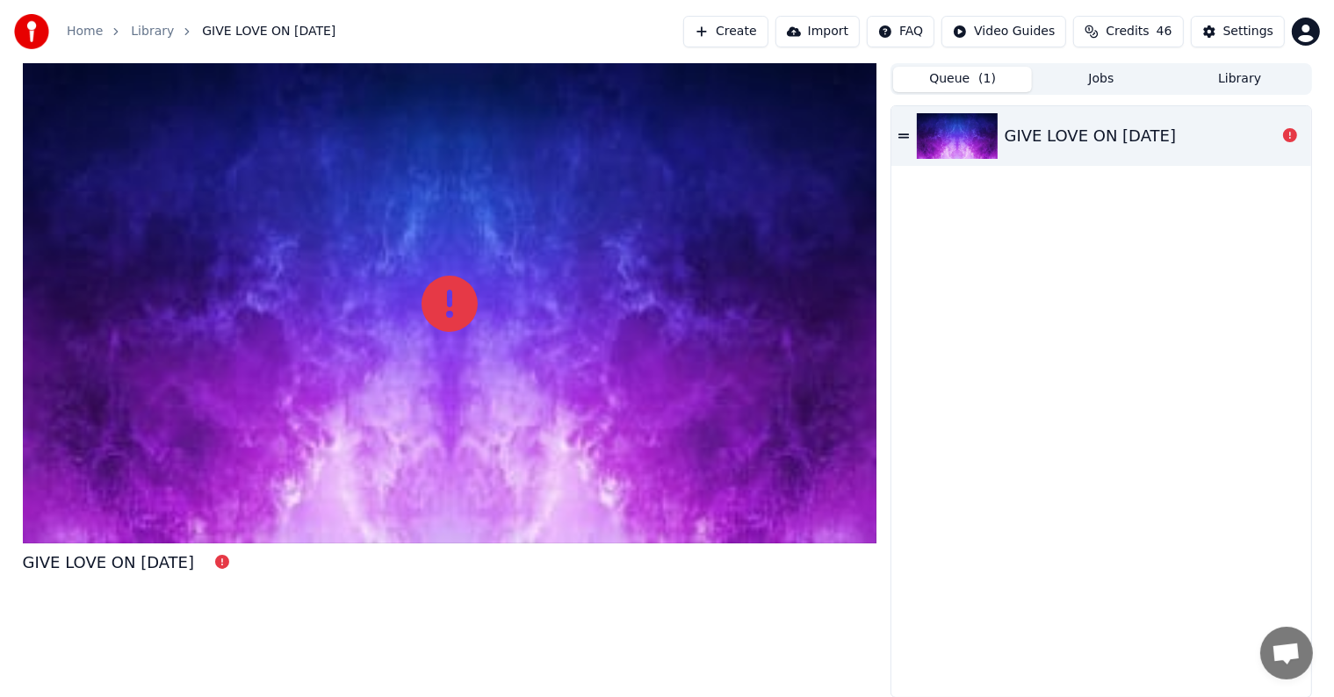
click at [966, 74] on button "Queue ( 1 )" at bounding box center [962, 79] width 139 height 25
click at [903, 133] on icon at bounding box center [903, 136] width 11 height 12
click at [900, 140] on icon at bounding box center [903, 136] width 11 height 12
click at [1123, 135] on div "GIVE LOVE ON [DATE]" at bounding box center [1091, 136] width 172 height 25
click at [1123, 134] on div "GIVE LOVE ON [DATE]" at bounding box center [1091, 136] width 172 height 25
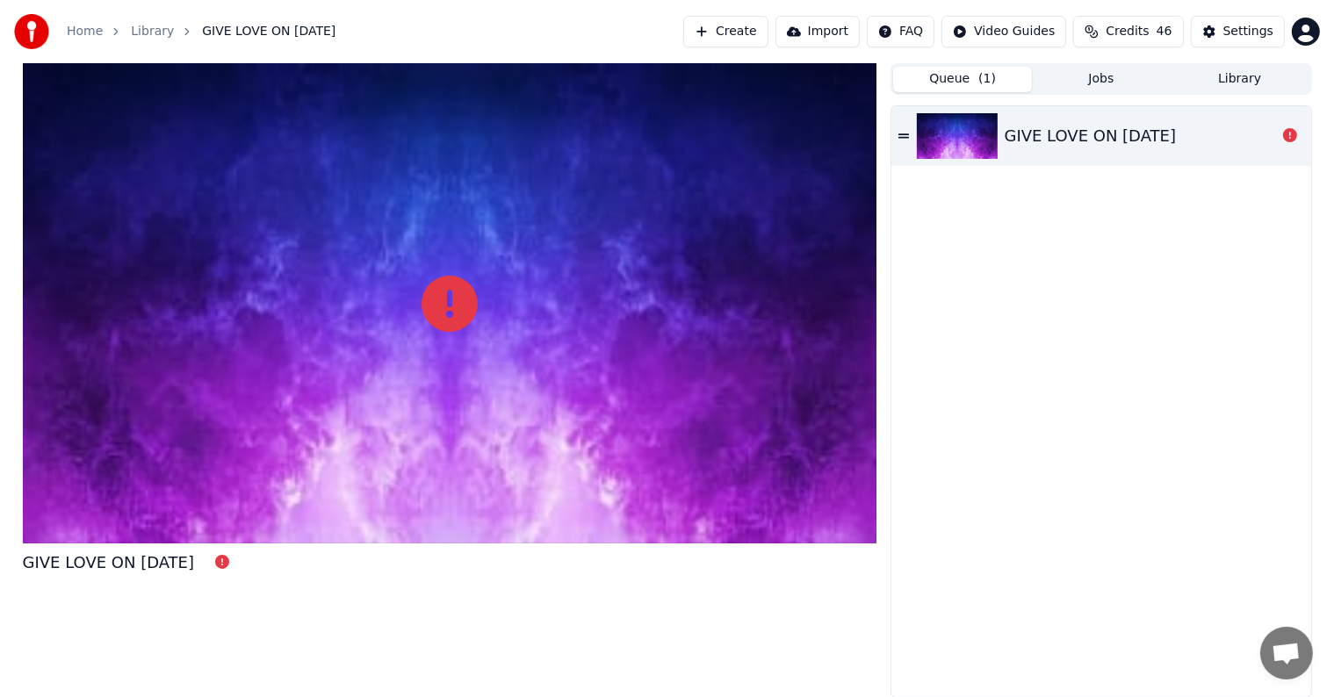
click at [1122, 133] on div "GIVE LOVE ON [DATE]" at bounding box center [1091, 136] width 172 height 25
click at [1121, 133] on div "GIVE LOVE ON [DATE]" at bounding box center [1091, 136] width 172 height 25
click at [1120, 133] on div "GIVE LOVE ON [DATE]" at bounding box center [1091, 136] width 172 height 25
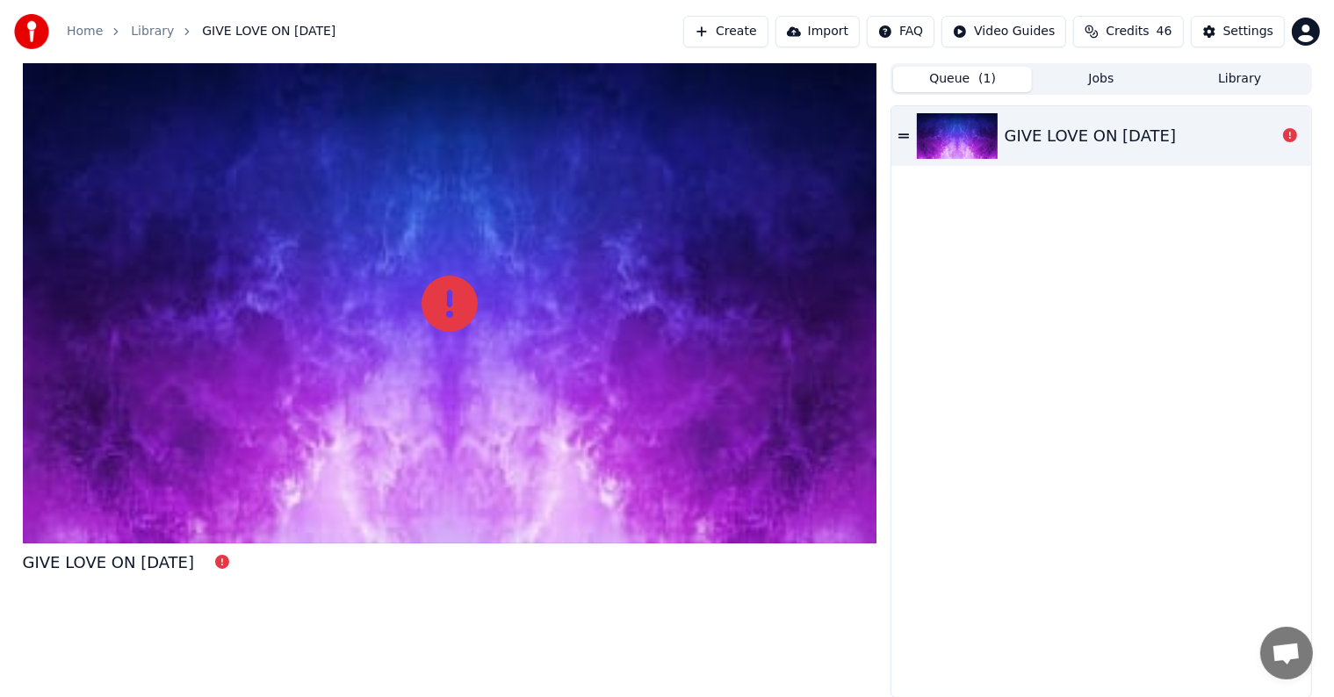
click at [1120, 133] on div "GIVE LOVE ON [DATE]" at bounding box center [1091, 136] width 172 height 25
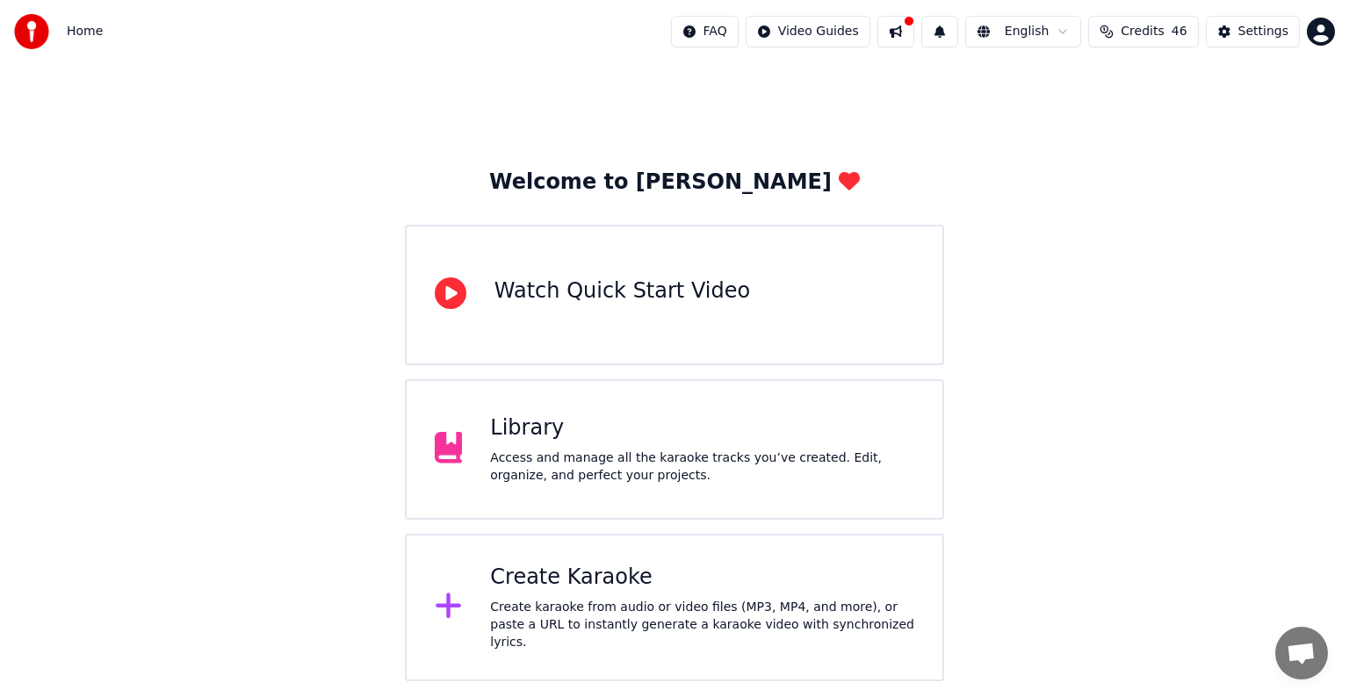
click at [589, 418] on div "Library" at bounding box center [702, 428] width 424 height 28
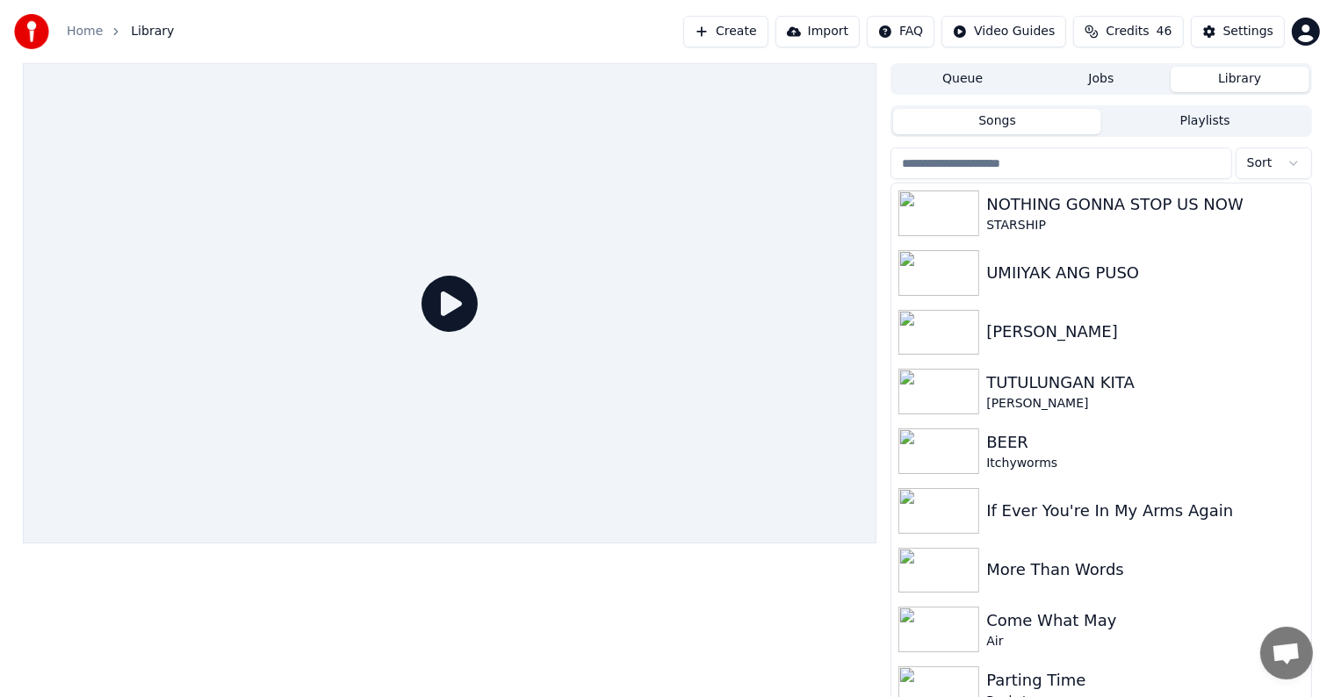
click at [767, 36] on button "Create" at bounding box center [725, 32] width 85 height 32
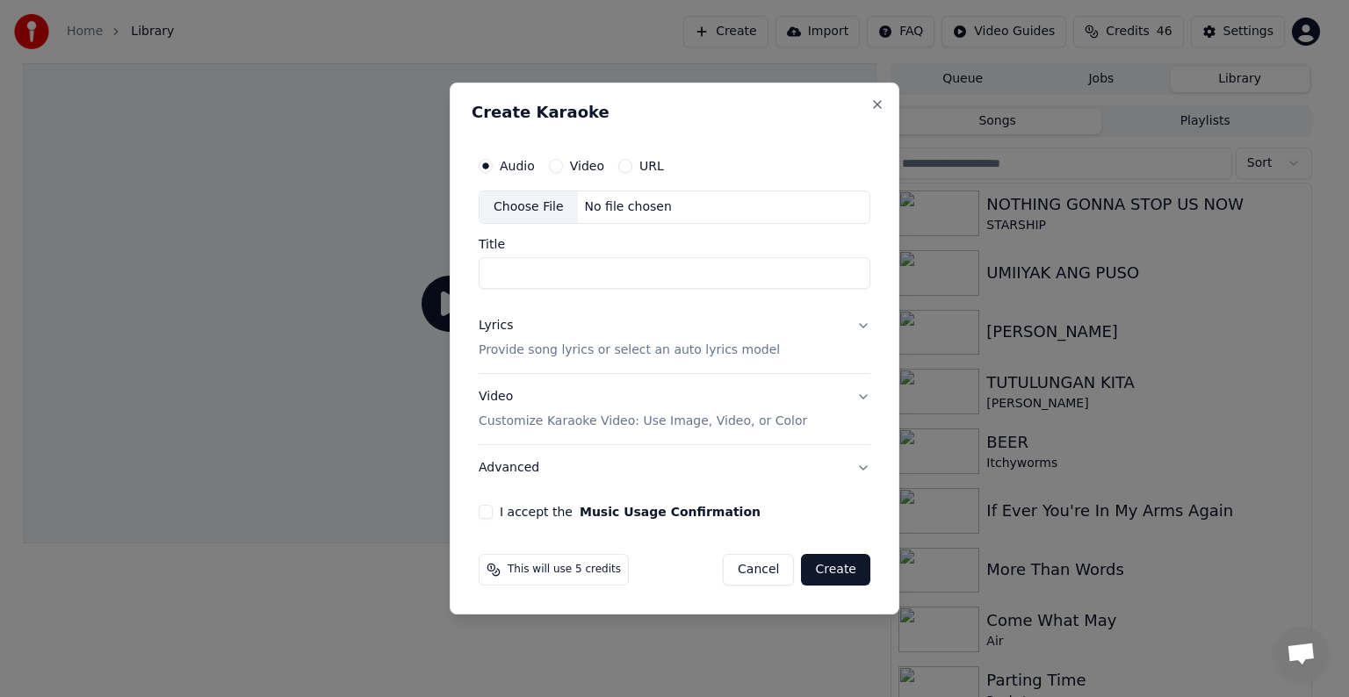
click at [520, 203] on div "Choose File" at bounding box center [528, 207] width 98 height 32
type input "**********"
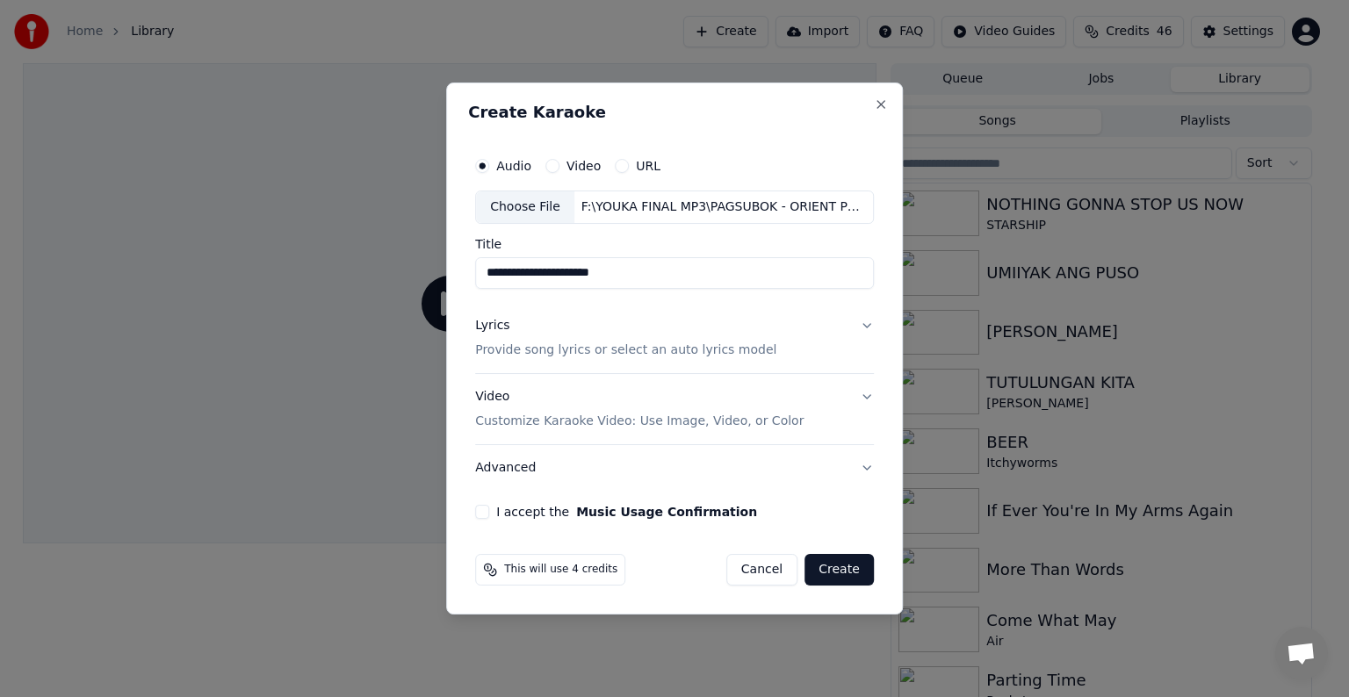
click at [512, 351] on p "Provide song lyrics or select an auto lyrics model" at bounding box center [625, 351] width 301 height 18
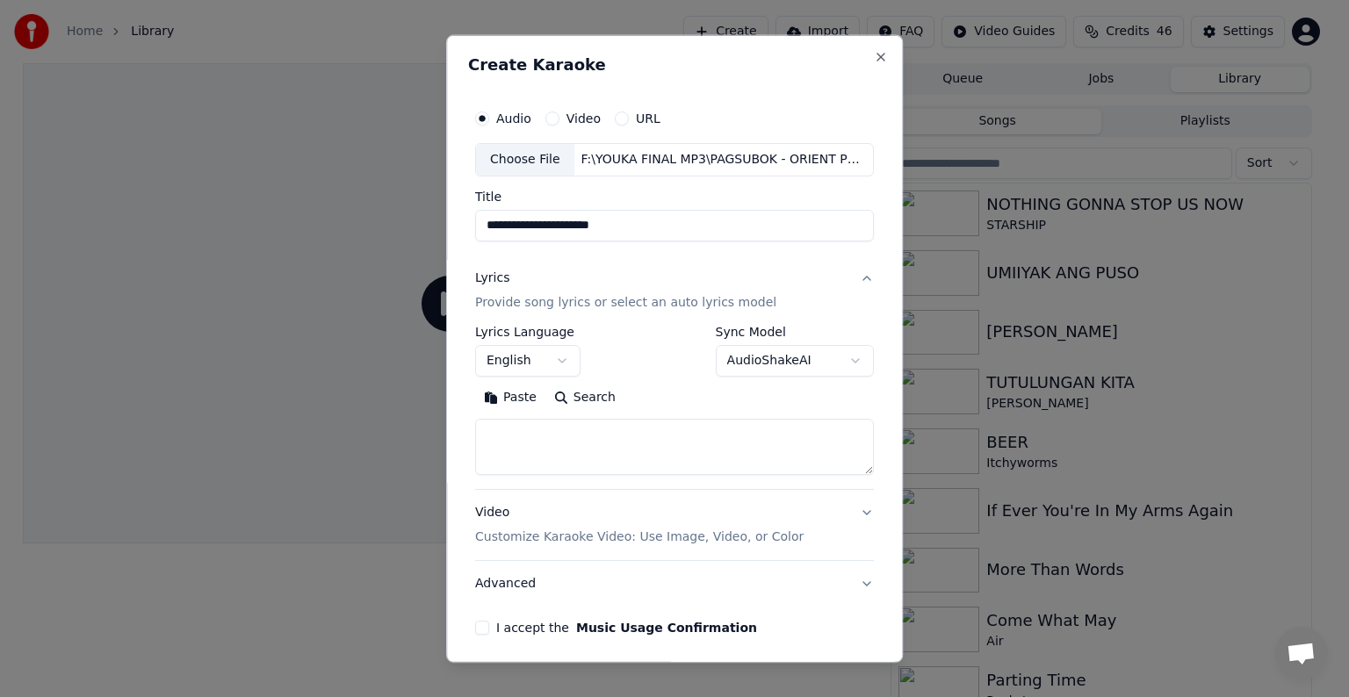
click at [496, 433] on textarea at bounding box center [674, 447] width 399 height 56
paste textarea "**********"
type textarea "**********"
click at [622, 537] on p "Customize Karaoke Video: Use Image, Video, or Color" at bounding box center [639, 538] width 328 height 18
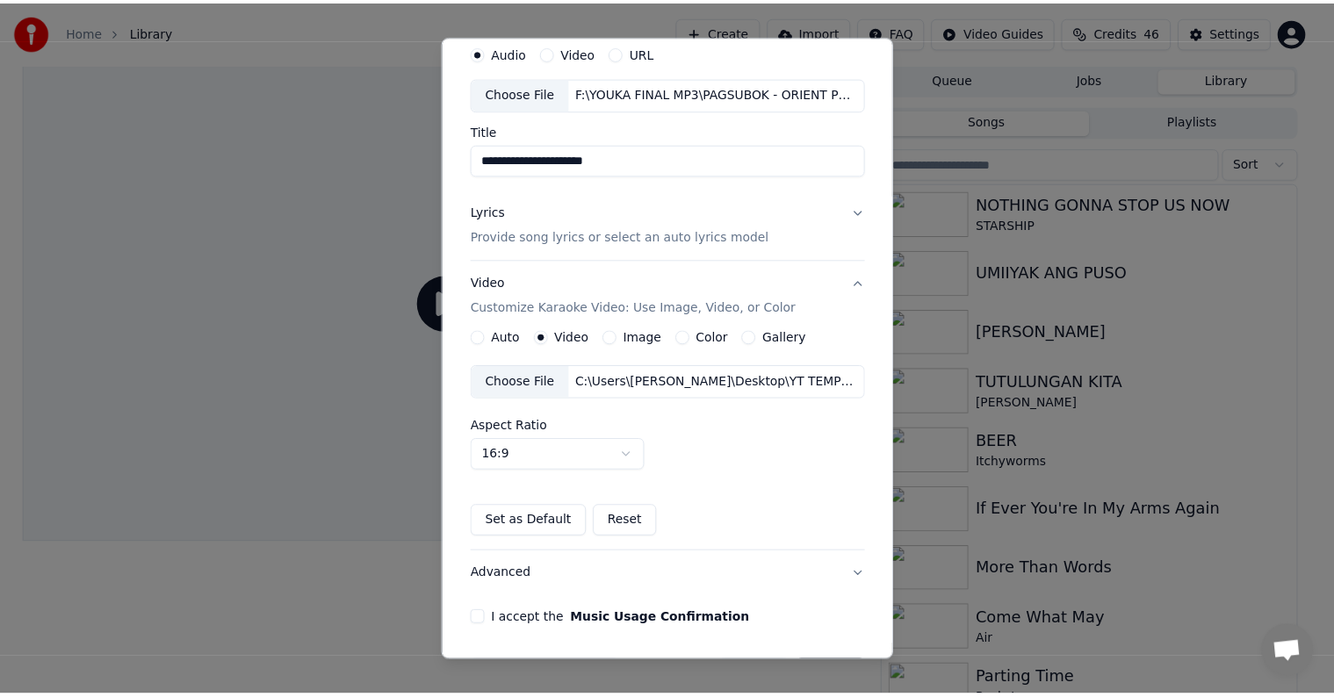
scroll to position [124, 0]
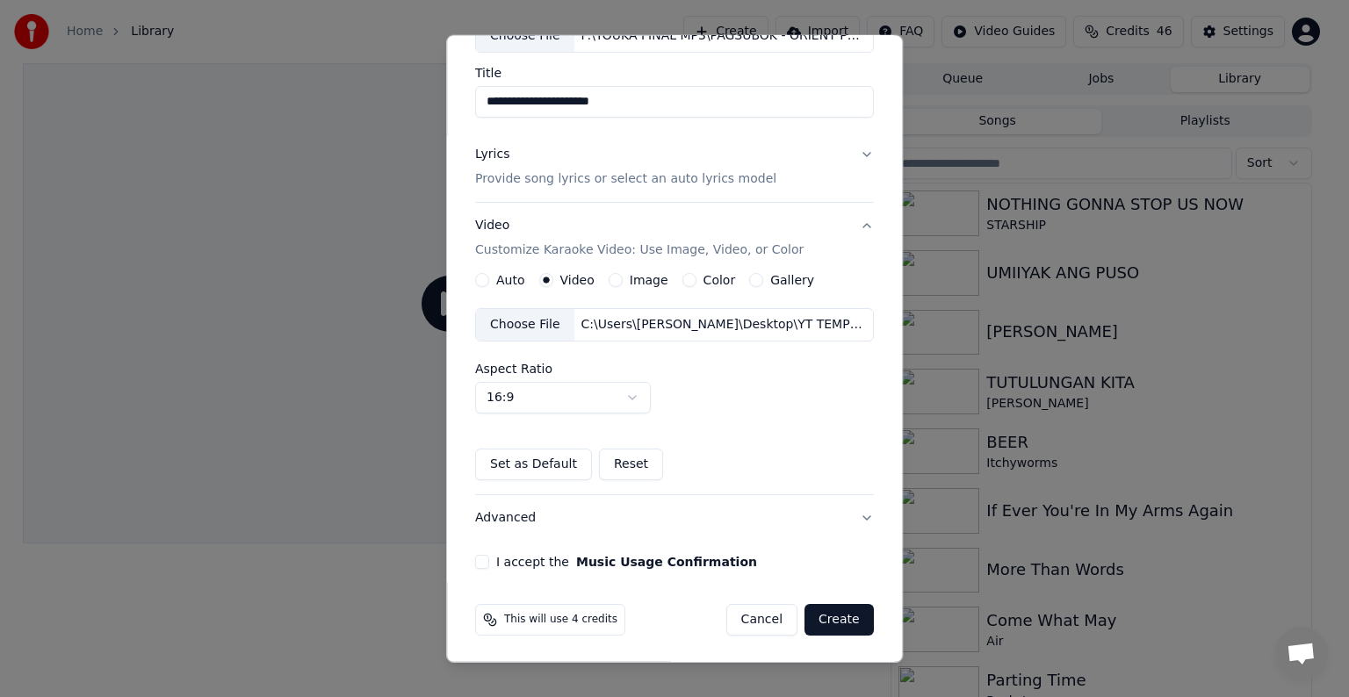
click at [481, 559] on button "I accept the Music Usage Confirmation" at bounding box center [482, 562] width 14 height 14
click at [821, 618] on button "Create" at bounding box center [838, 620] width 69 height 32
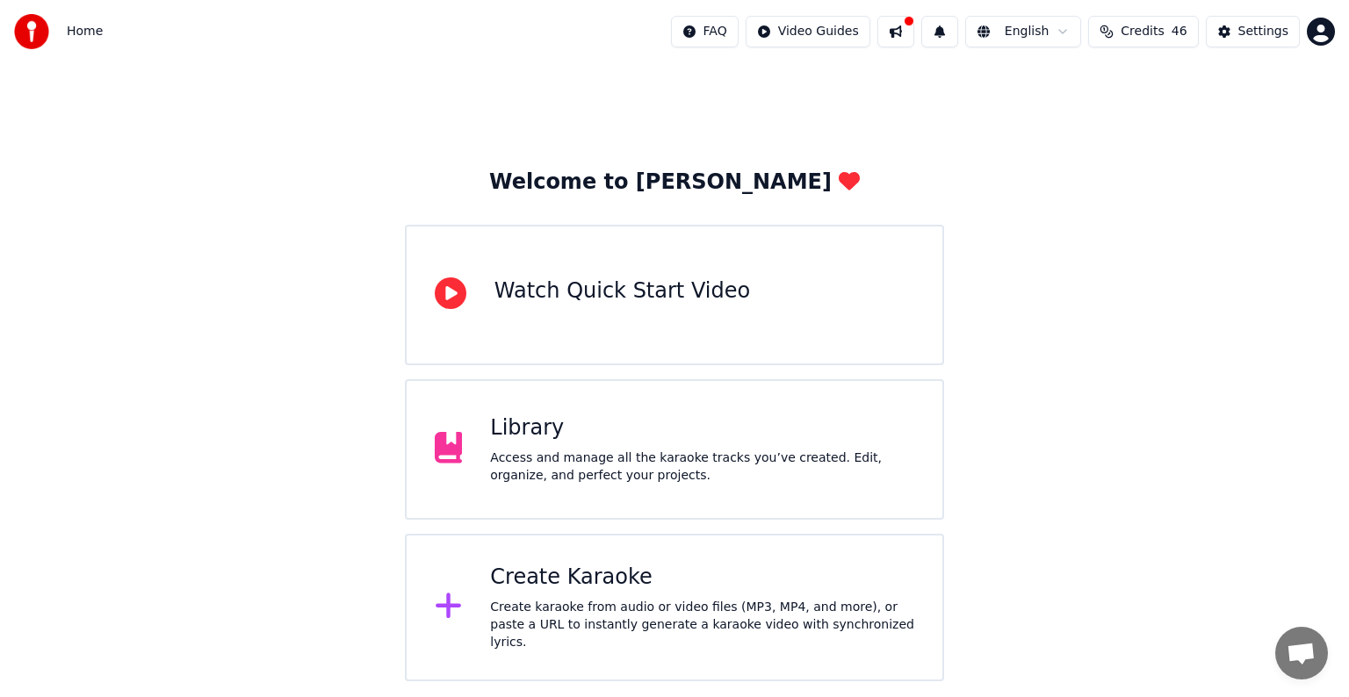
click at [914, 26] on button at bounding box center [895, 32] width 37 height 32
click at [848, 131] on div "Welcome to Youka Watch Quick Start Video Library Access and manage all the kara…" at bounding box center [674, 372] width 1349 height 618
click at [580, 582] on div "Create Karaoke" at bounding box center [702, 578] width 424 height 28
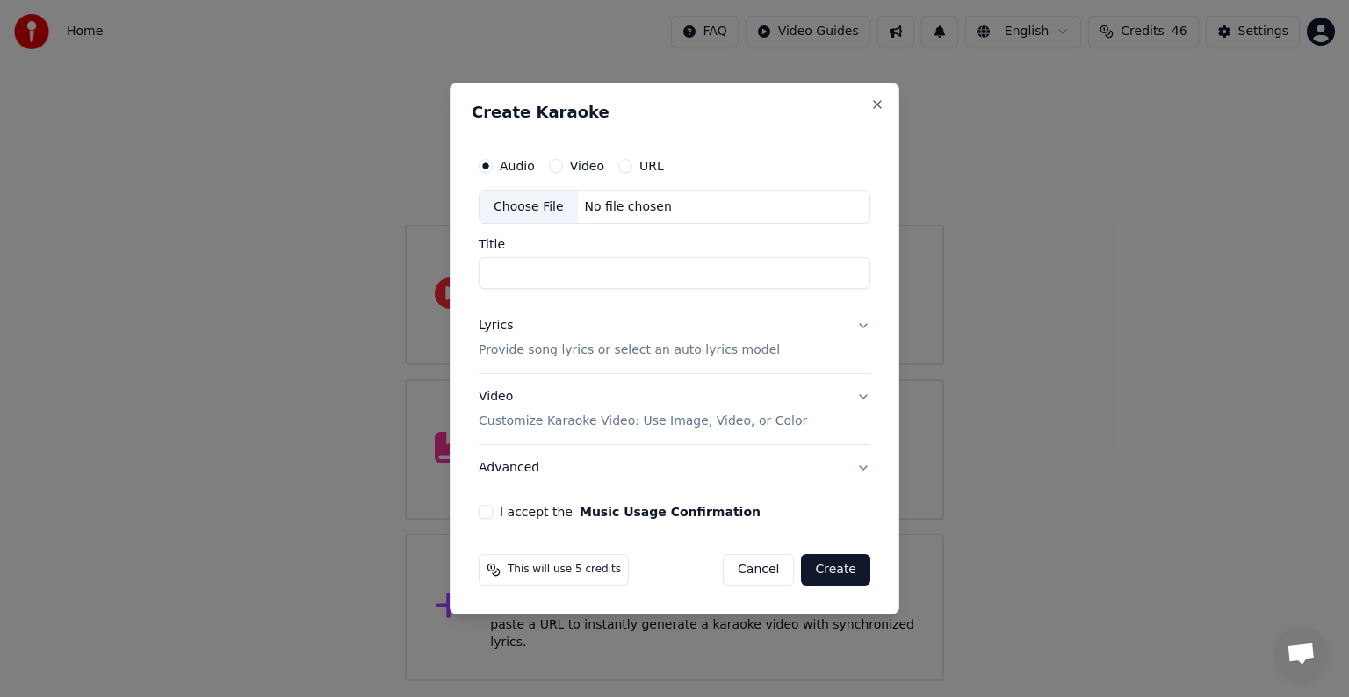
click at [526, 204] on div "Choose File" at bounding box center [528, 207] width 98 height 32
type input "**********"
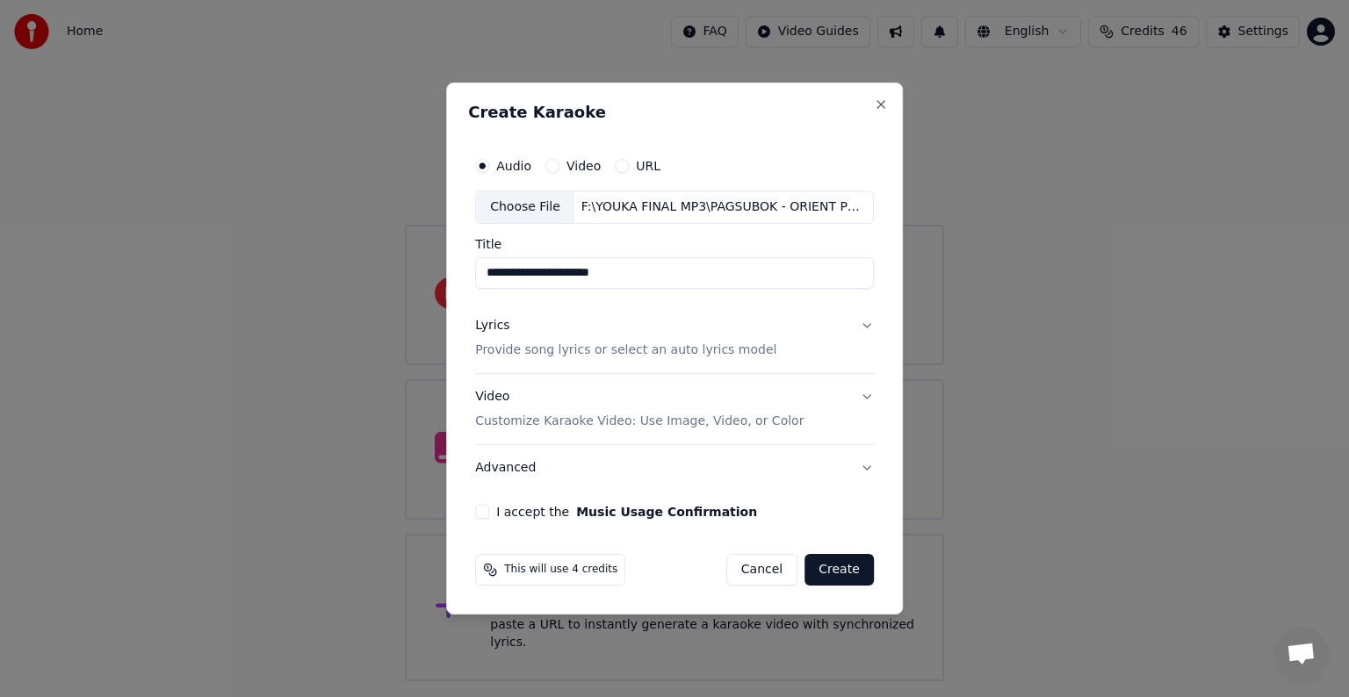
click at [537, 353] on p "Provide song lyrics or select an auto lyrics model" at bounding box center [625, 351] width 301 height 18
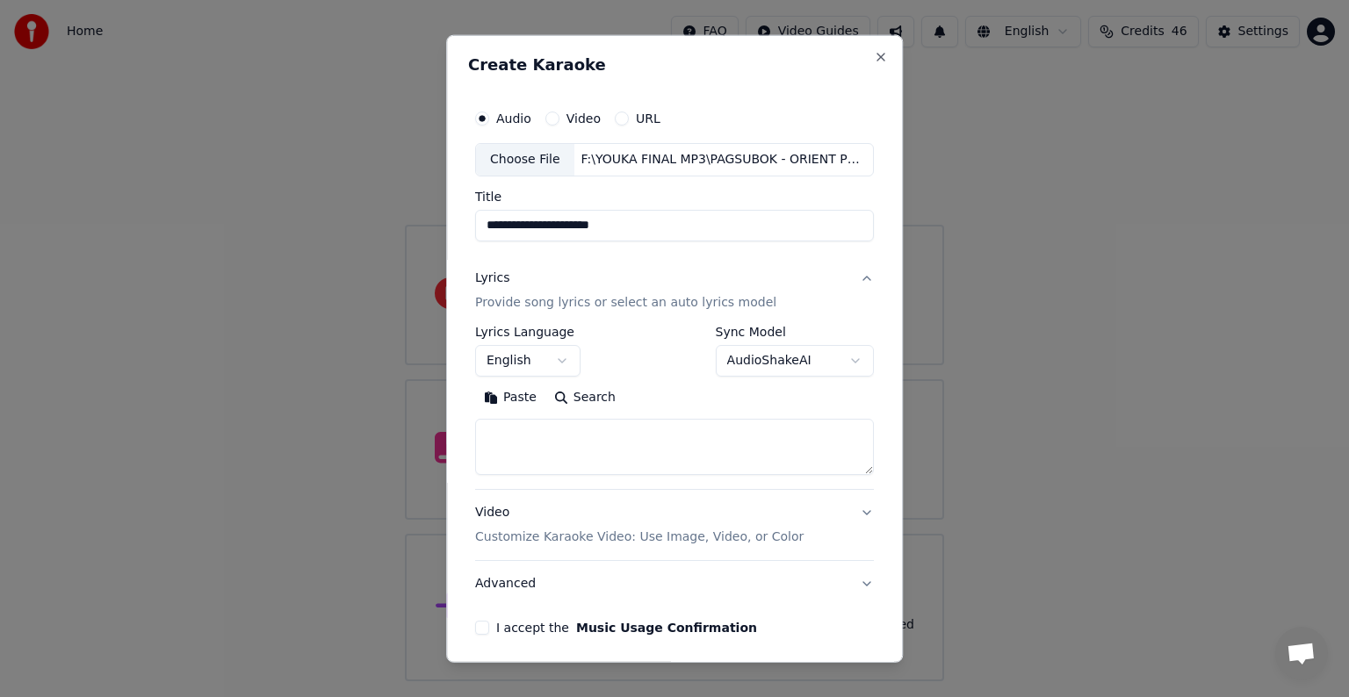
click at [495, 450] on textarea at bounding box center [674, 447] width 399 height 56
paste textarea "**********"
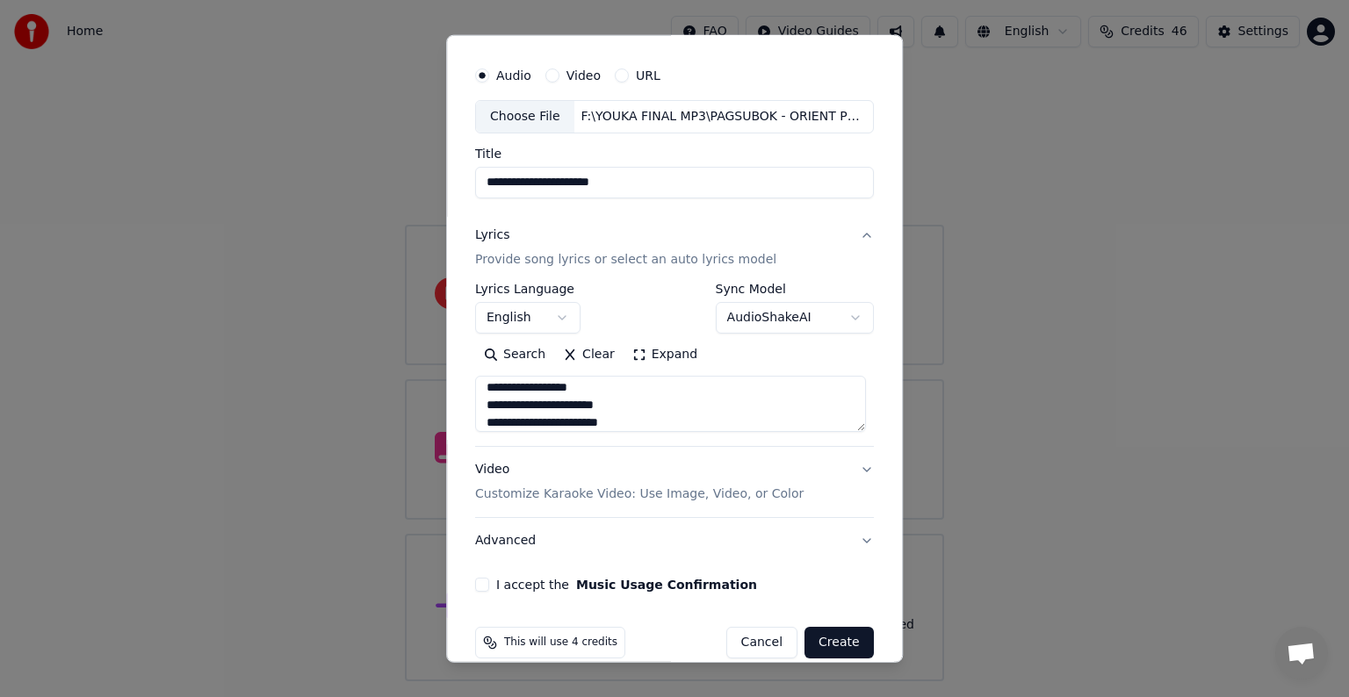
scroll to position [67, 0]
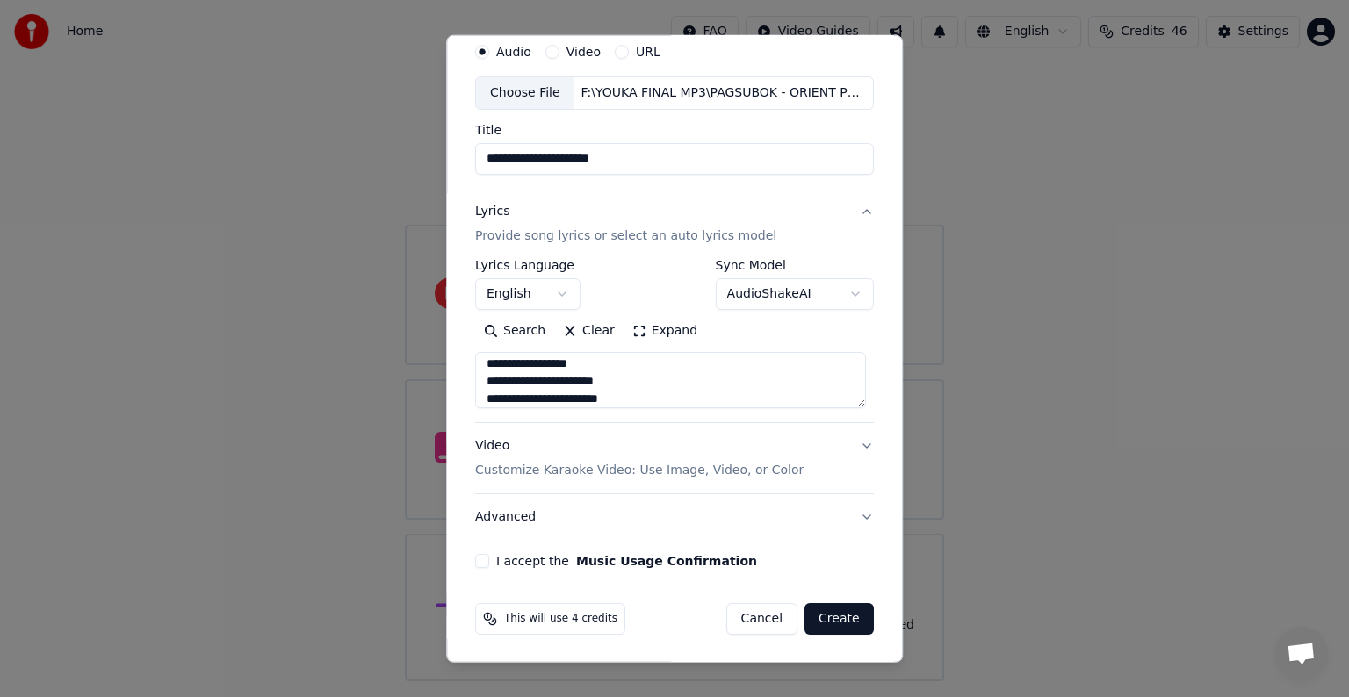
type textarea "**********"
click at [601, 471] on p "Customize Karaoke Video: Use Image, Video, or Color" at bounding box center [639, 471] width 328 height 18
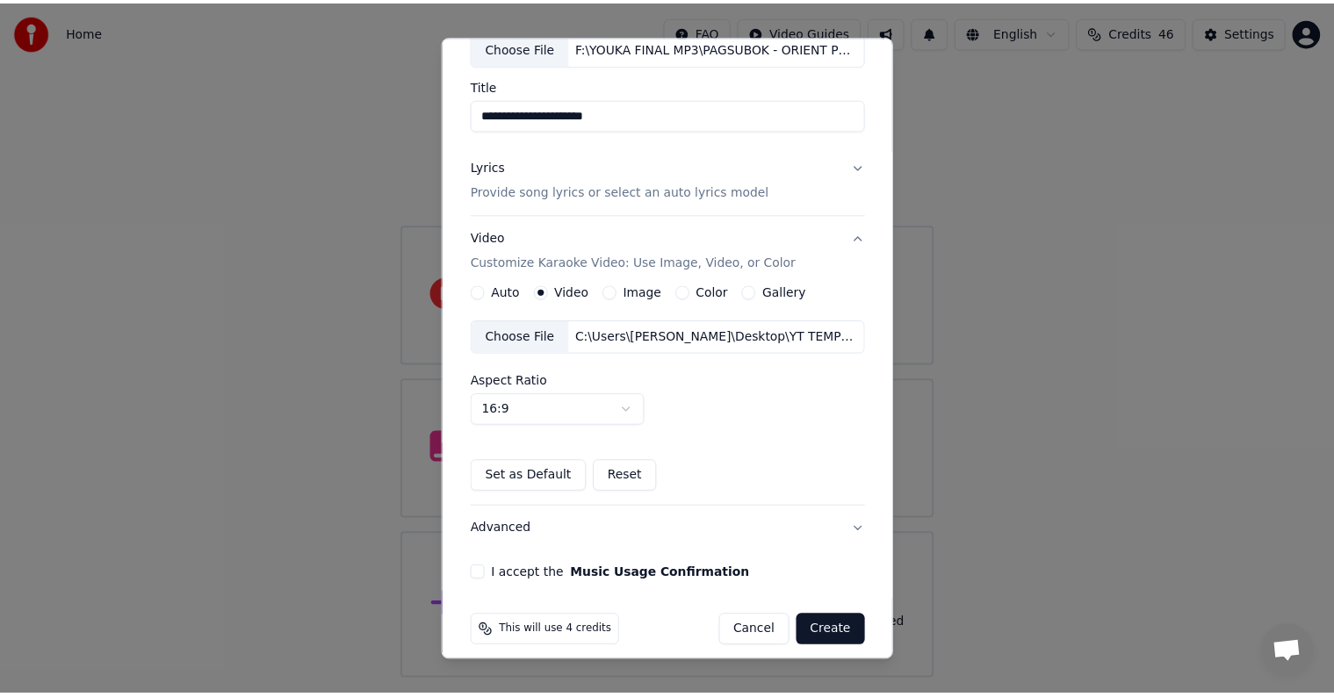
scroll to position [124, 0]
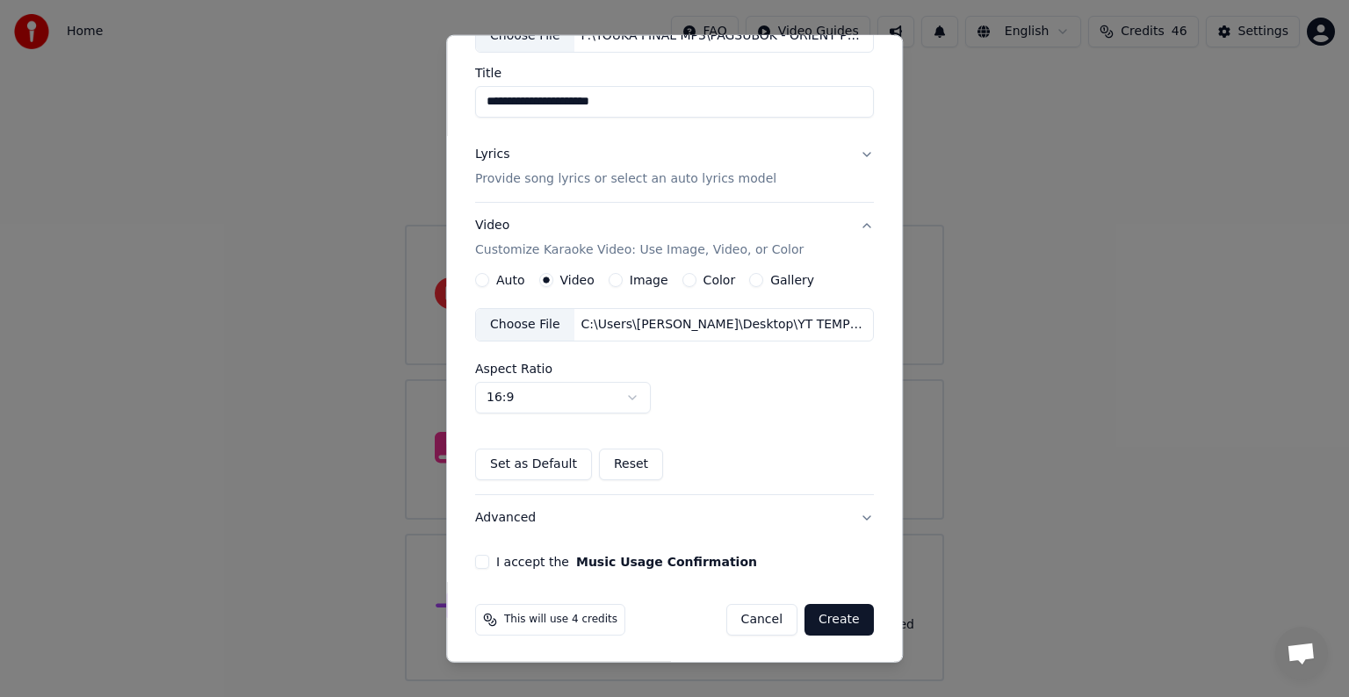
click at [476, 564] on button "I accept the Music Usage Confirmation" at bounding box center [482, 562] width 14 height 14
click at [836, 622] on button "Create" at bounding box center [838, 620] width 69 height 32
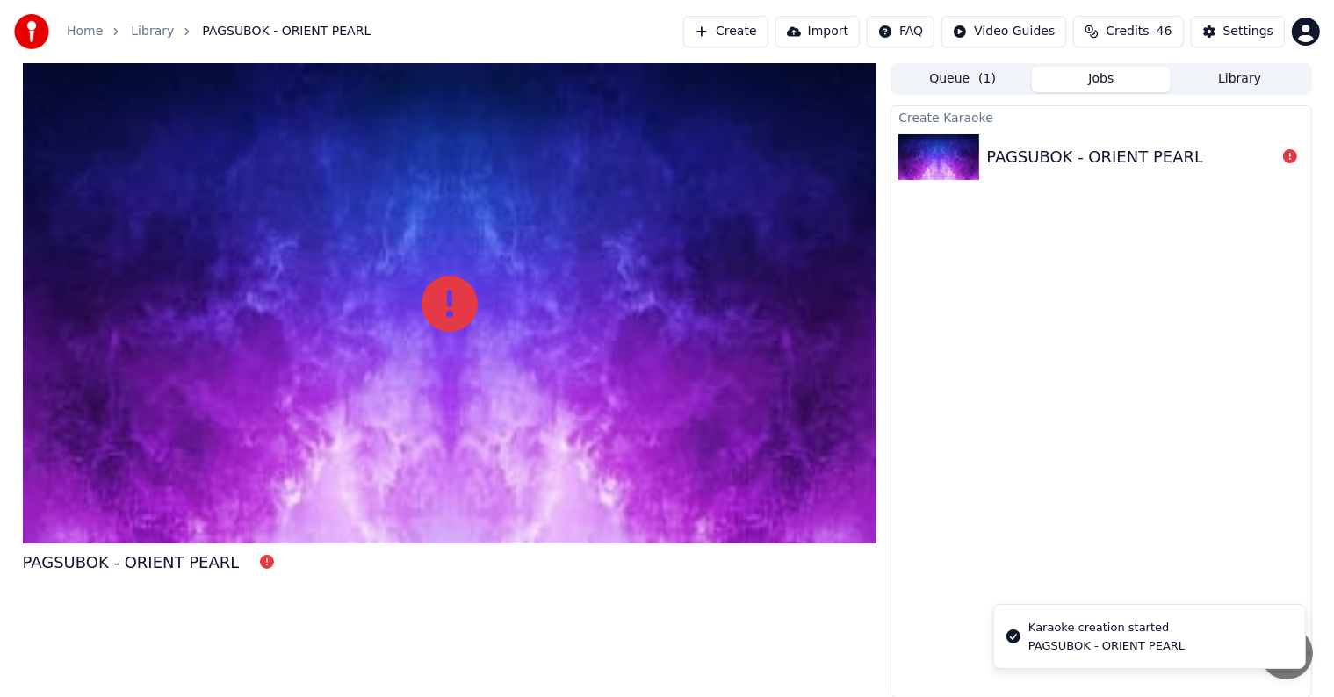
click at [966, 149] on img at bounding box center [938, 157] width 81 height 46
click at [1019, 158] on div "PAGSUBOK - ORIENT PEARL" at bounding box center [1094, 157] width 217 height 25
click at [1120, 146] on div "PAGSUBOK - ORIENT PEARL" at bounding box center [1094, 157] width 217 height 25
click at [987, 148] on div "PAGSUBOK - ORIENT PEARL" at bounding box center [1094, 157] width 217 height 25
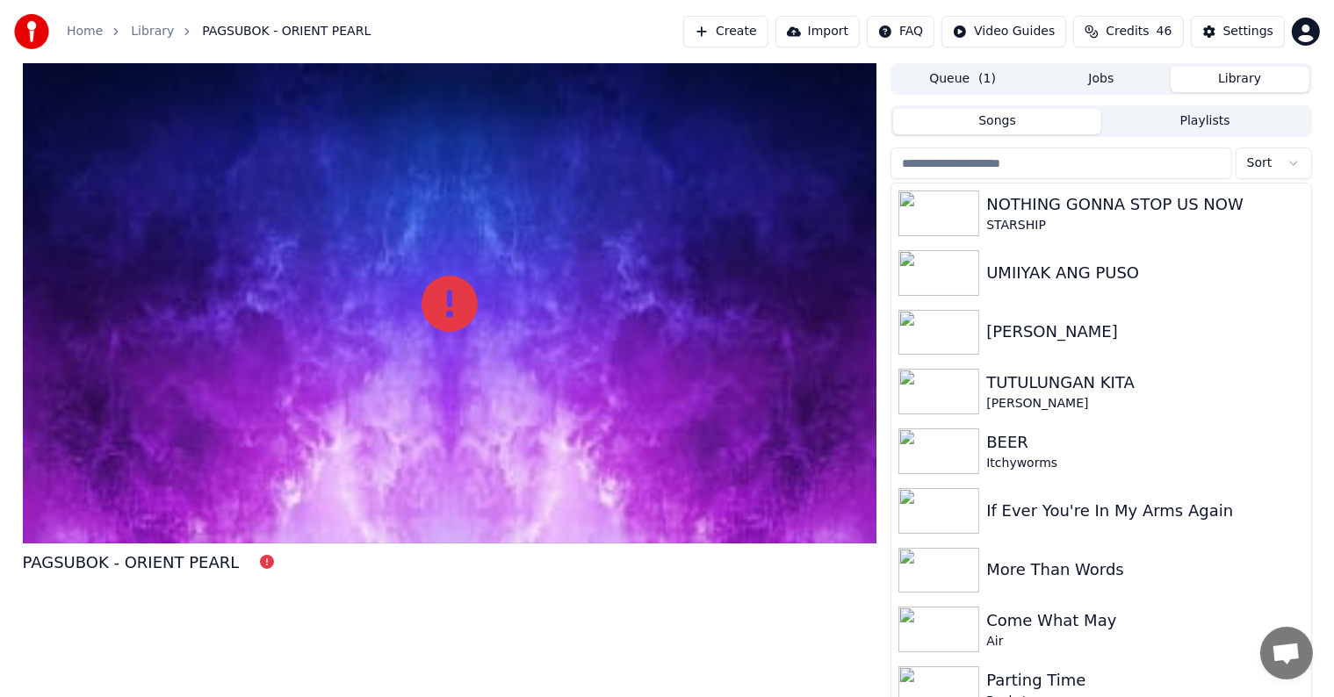
click at [1211, 79] on button "Library" at bounding box center [1240, 79] width 139 height 25
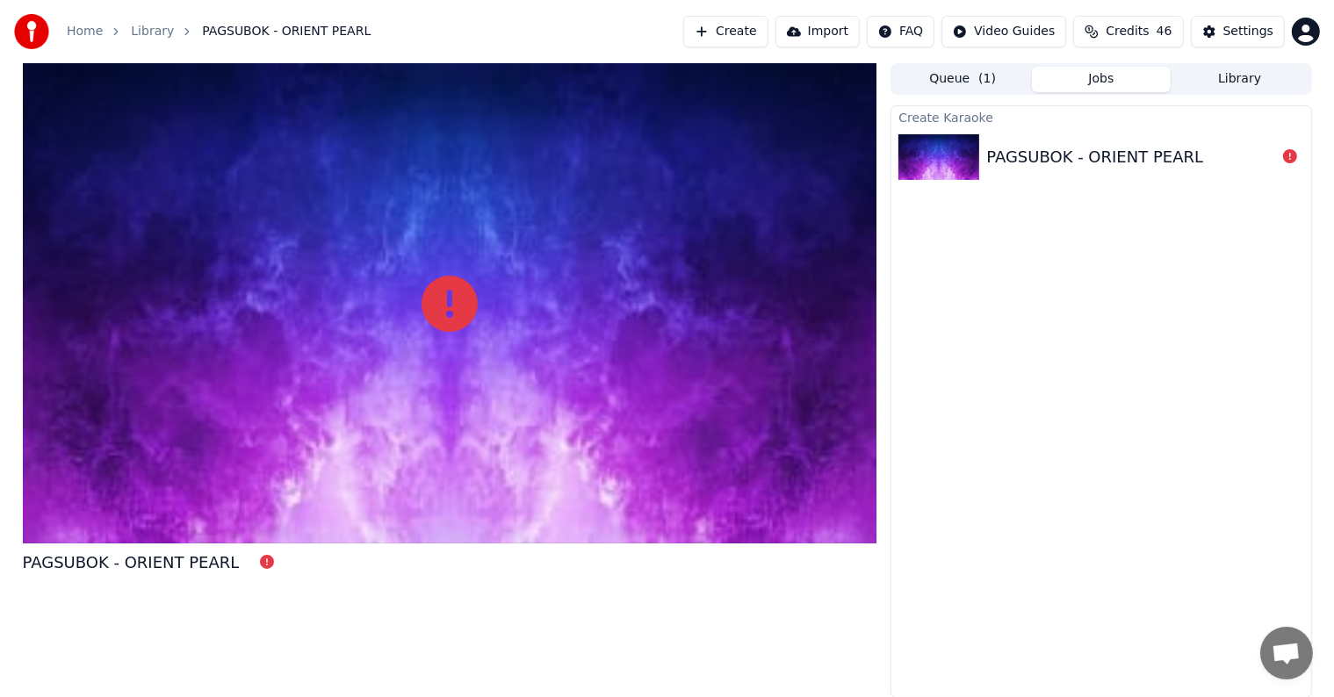
click at [1107, 80] on button "Jobs" at bounding box center [1101, 79] width 139 height 25
click at [1079, 154] on div "PAGSUBOK - ORIENT PEARL" at bounding box center [1094, 157] width 217 height 25
click at [1068, 151] on div "PAGSUBOK - ORIENT PEARL" at bounding box center [1094, 157] width 217 height 25
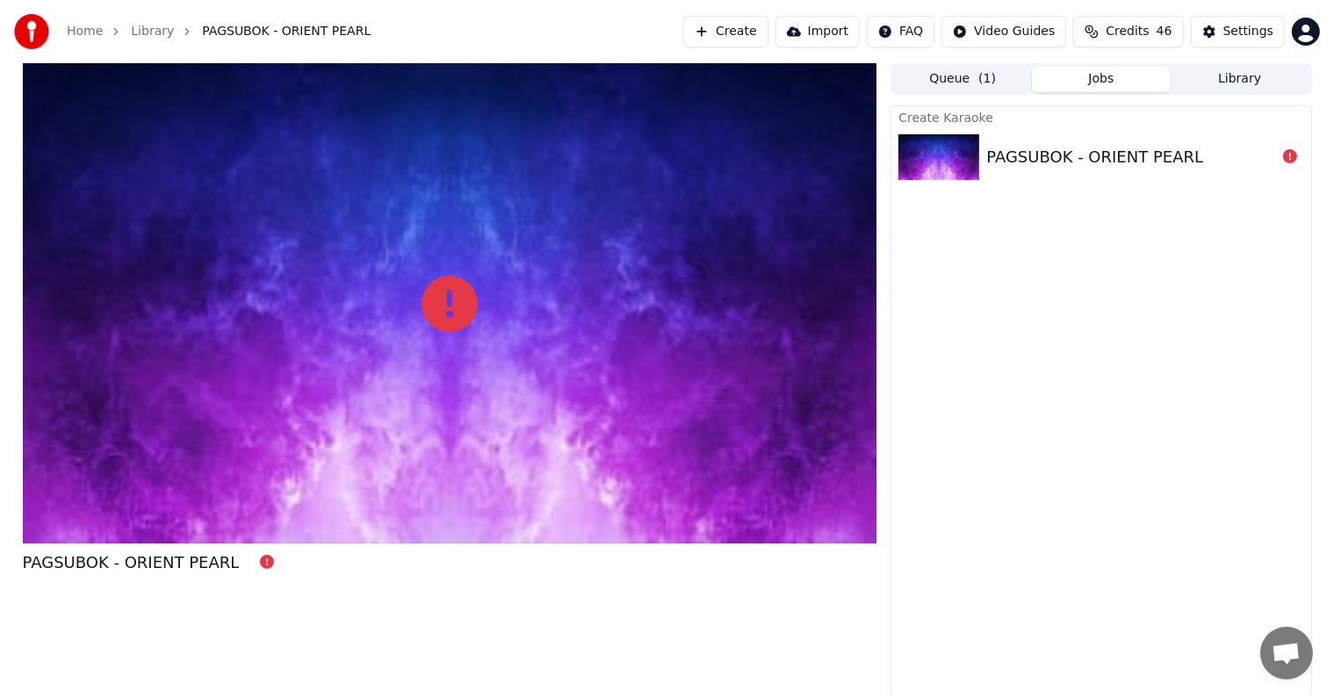
click at [1068, 151] on div "PAGSUBOK - ORIENT PEARL" at bounding box center [1094, 157] width 217 height 25
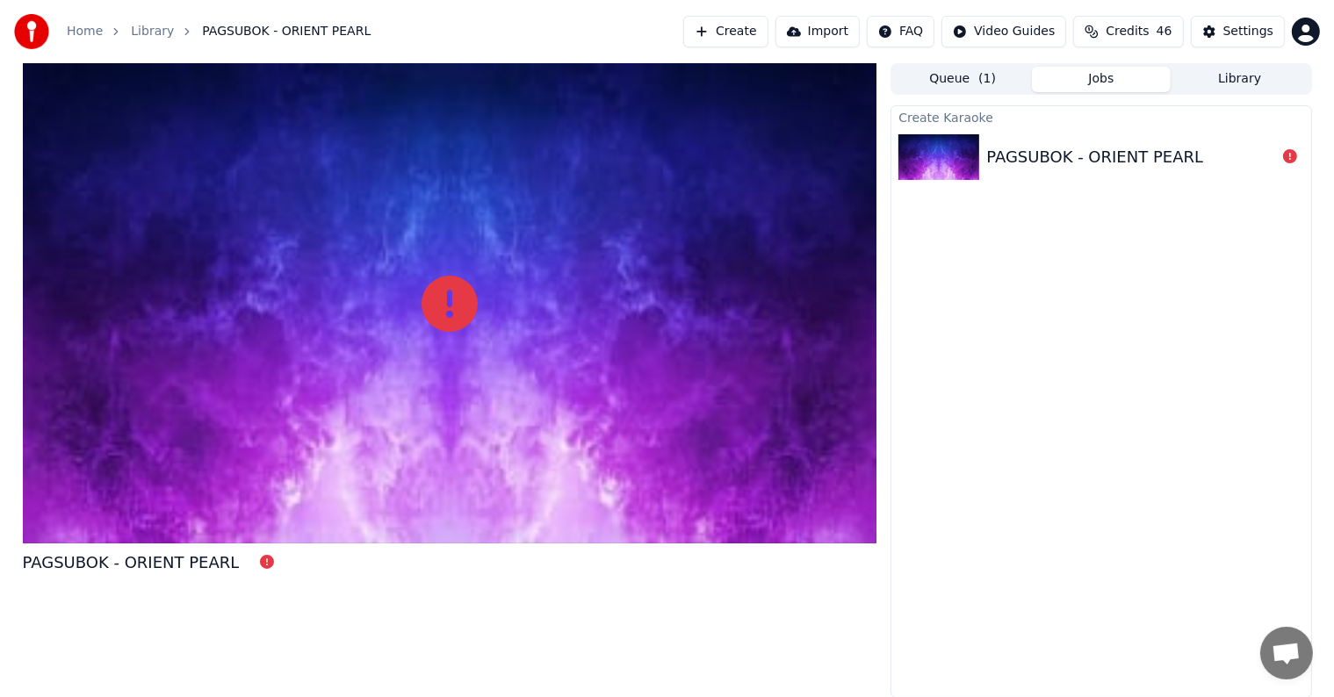
click at [1068, 151] on div "PAGSUBOK - ORIENT PEARL" at bounding box center [1094, 157] width 217 height 25
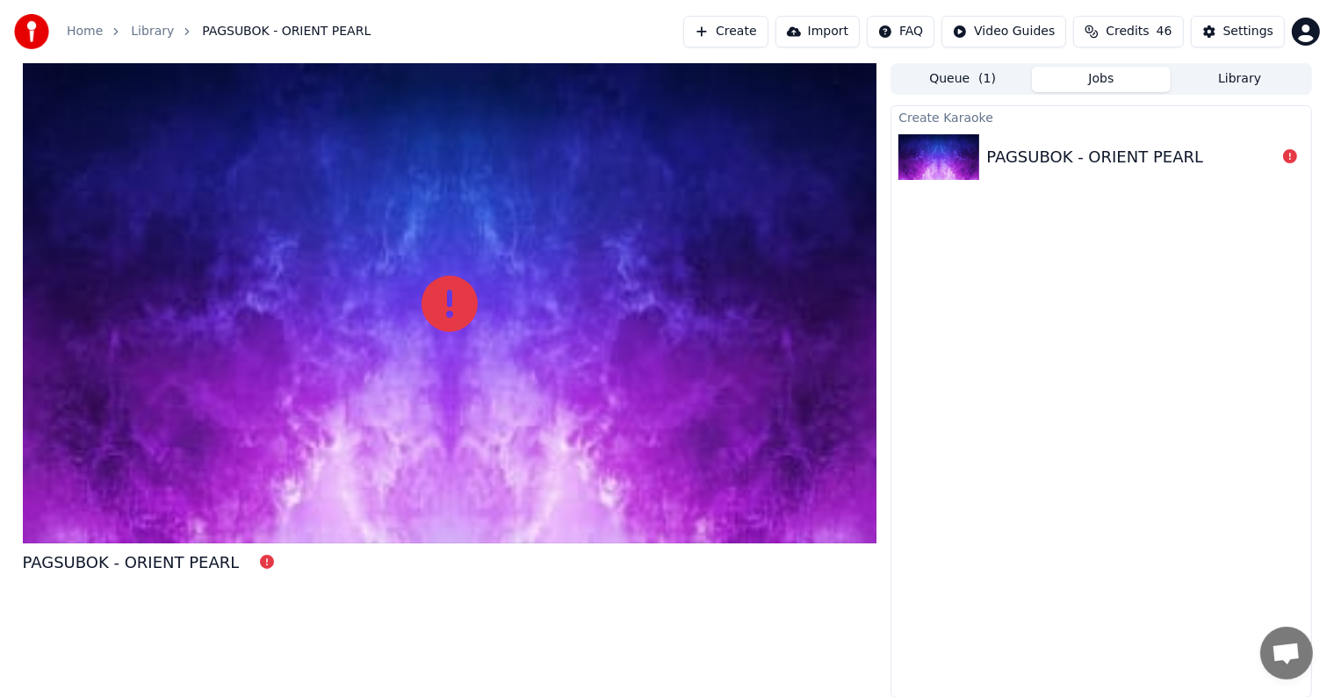
click at [1068, 151] on div "PAGSUBOK - ORIENT PEARL" at bounding box center [1094, 157] width 217 height 25
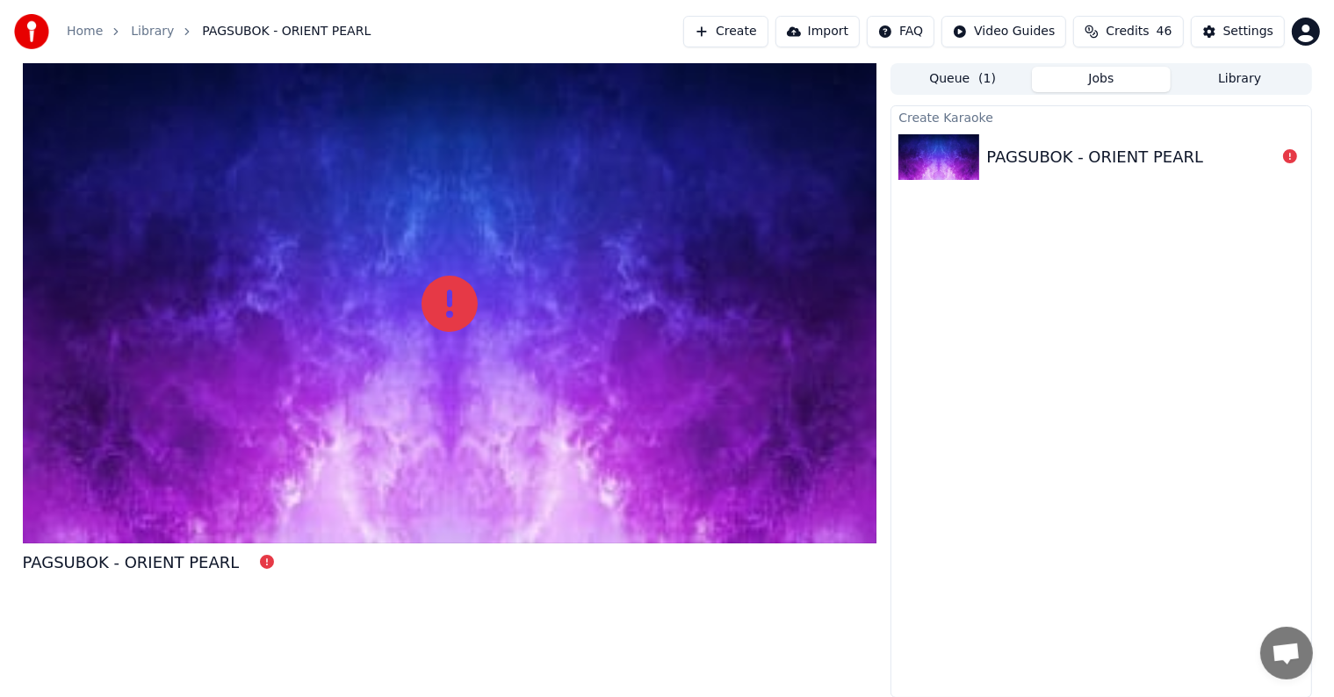
click at [1068, 151] on div "PAGSUBOK - ORIENT PEARL" at bounding box center [1094, 157] width 217 height 25
